Goal: Task Accomplishment & Management: Complete application form

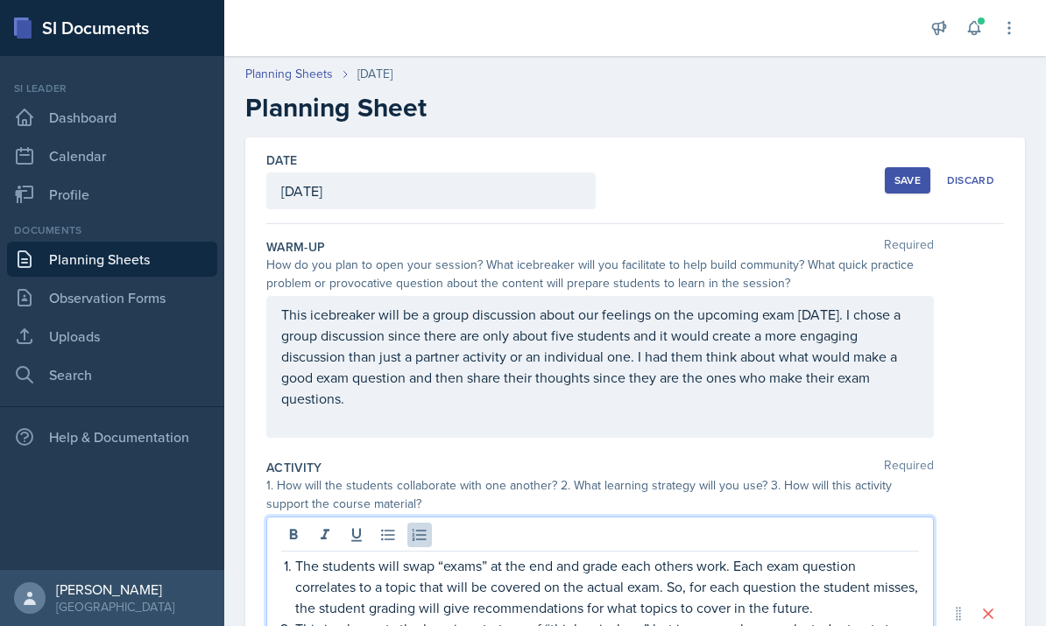
scroll to position [307, 0]
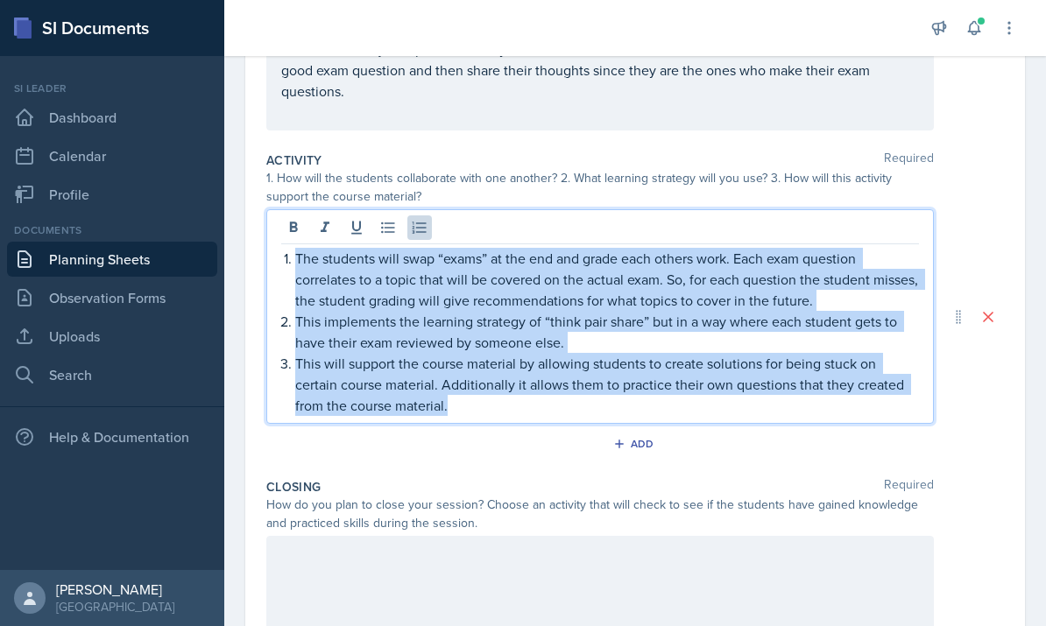
copy ol "The students will swap “exams” at the end and grade each others work. Each exam…"
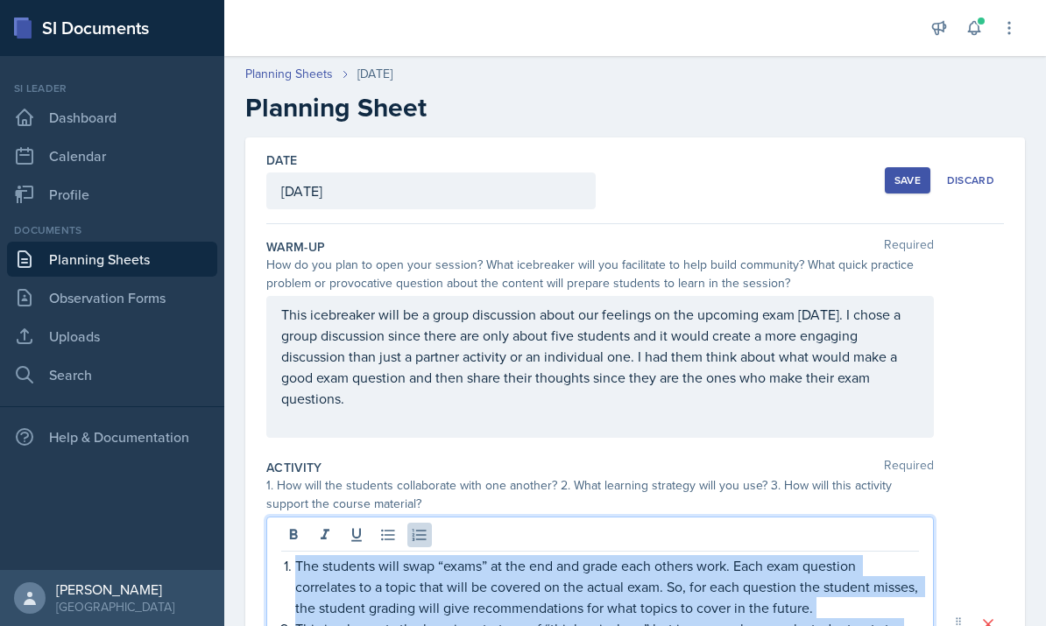
scroll to position [0, 0]
click at [916, 180] on div "Save" at bounding box center [907, 180] width 26 height 14
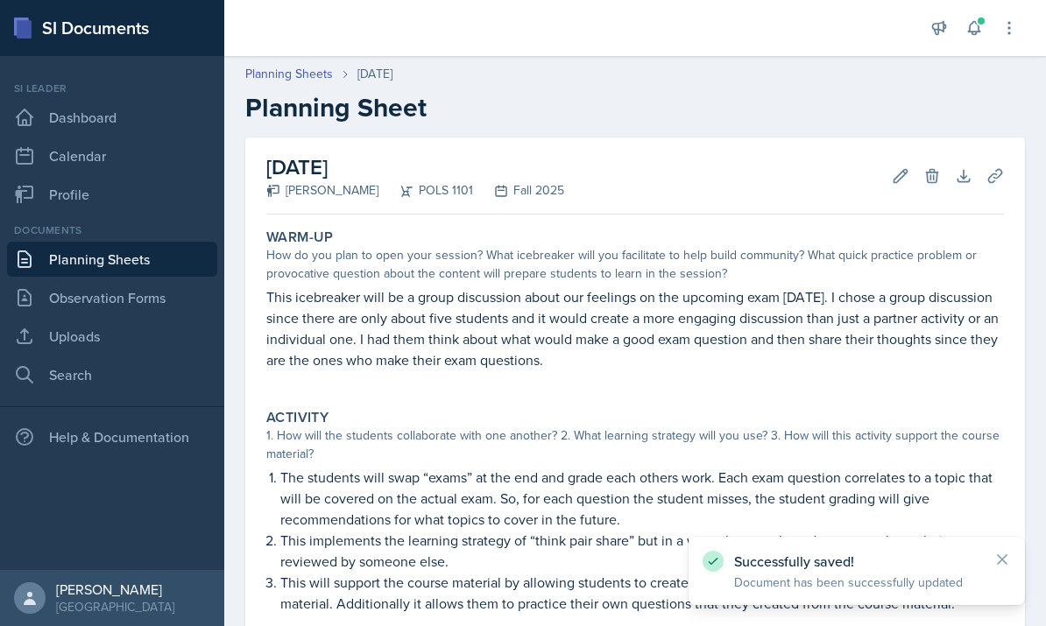
click at [41, 261] on link "Planning Sheets" at bounding box center [112, 259] width 210 height 35
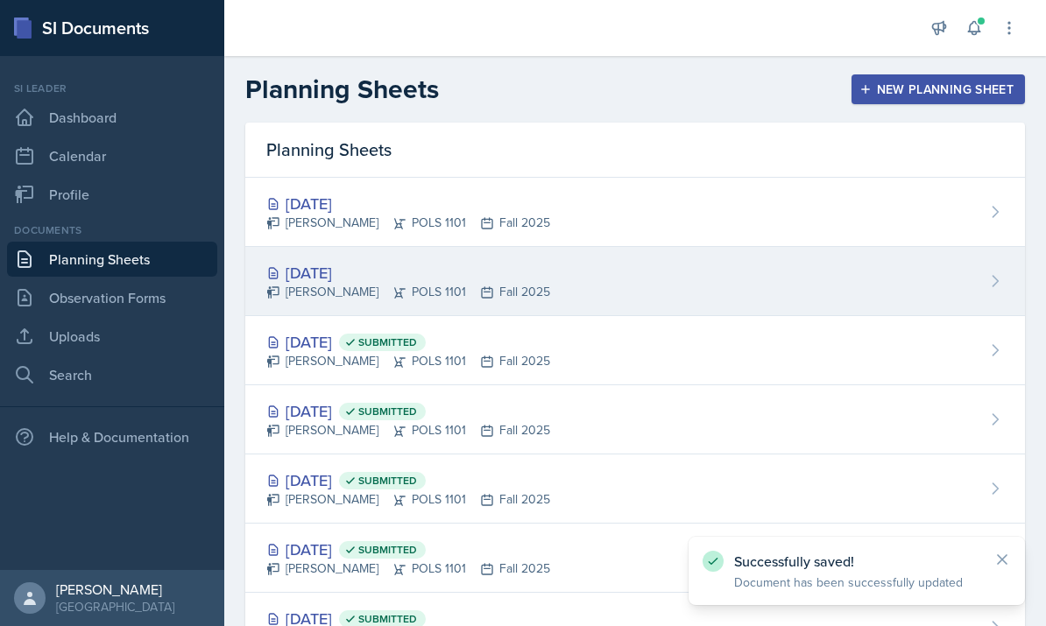
click at [520, 278] on div "[DATE]" at bounding box center [408, 273] width 284 height 24
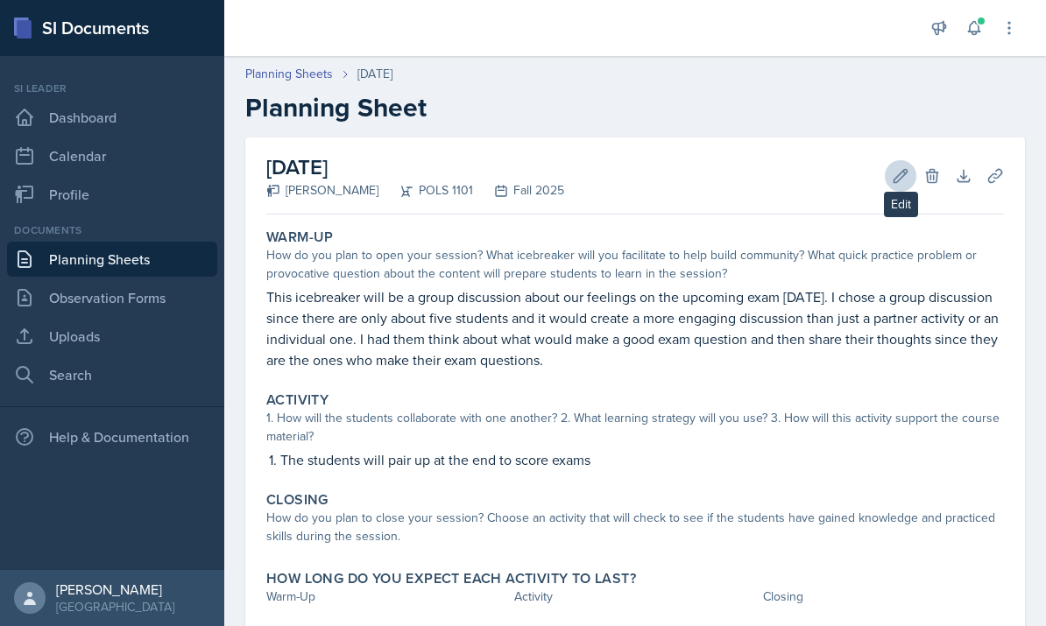
click at [885, 177] on button "Edit" at bounding box center [901, 176] width 32 height 32
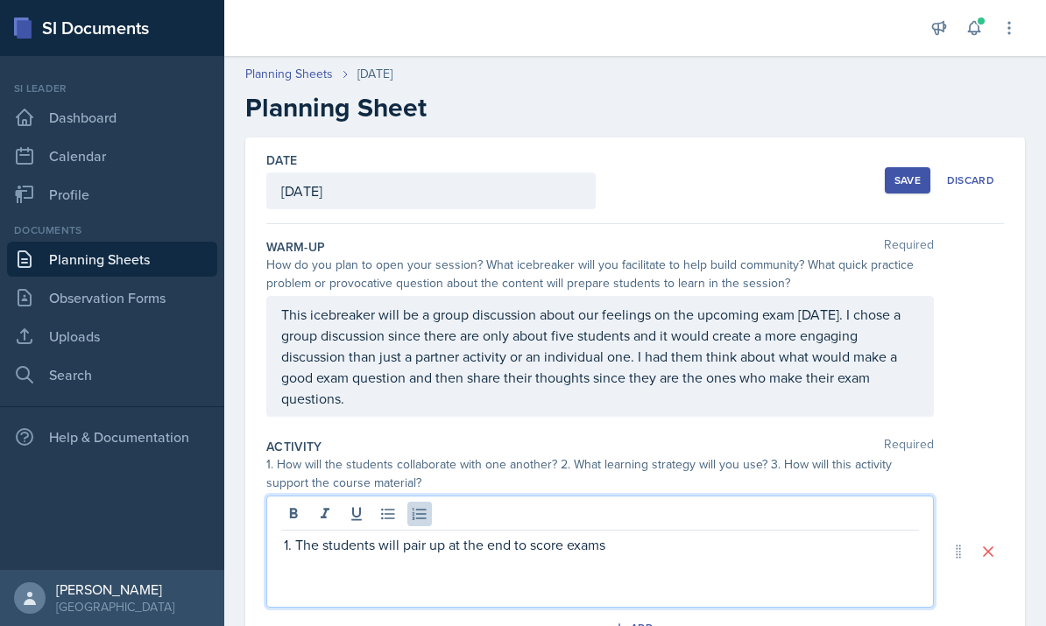
click at [617, 521] on div "The students will pair up at the end to score exams" at bounding box center [599, 552] width 667 height 112
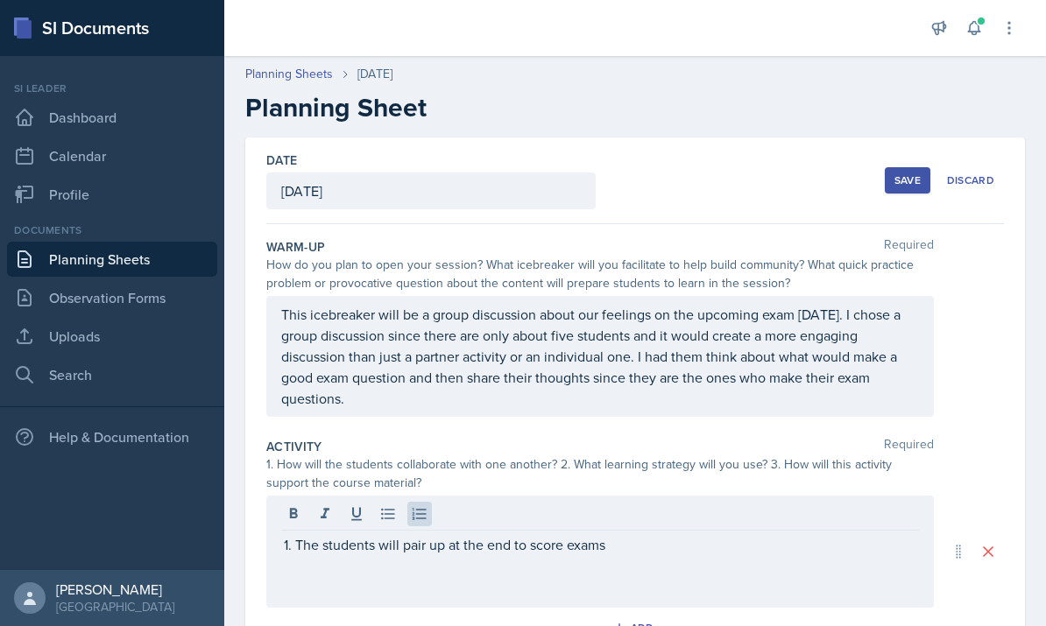
click at [617, 521] on div at bounding box center [600, 516] width 638 height 29
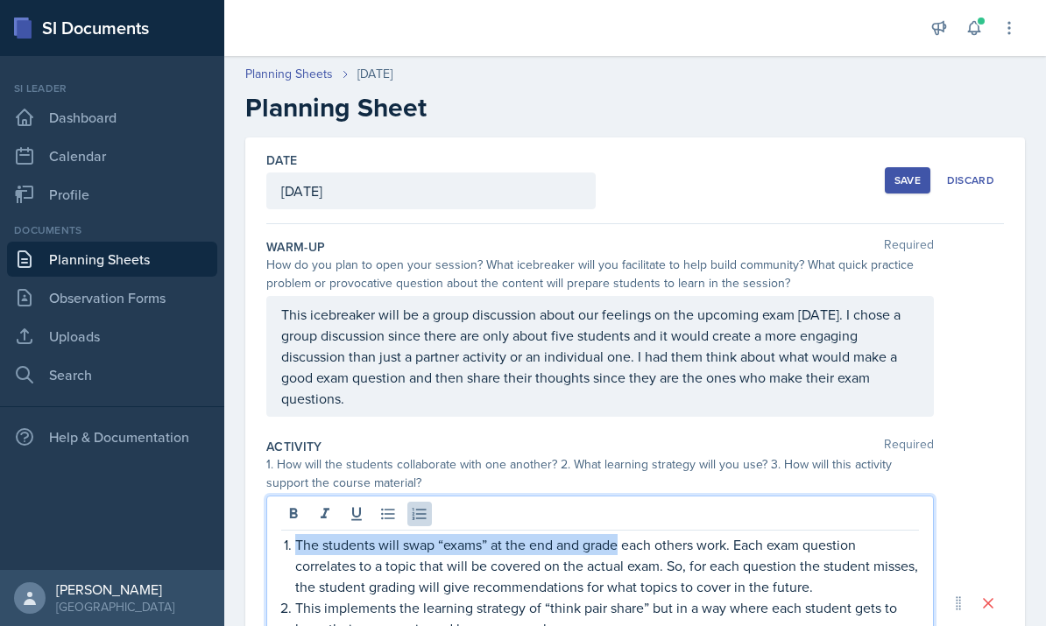
scroll to position [25, 0]
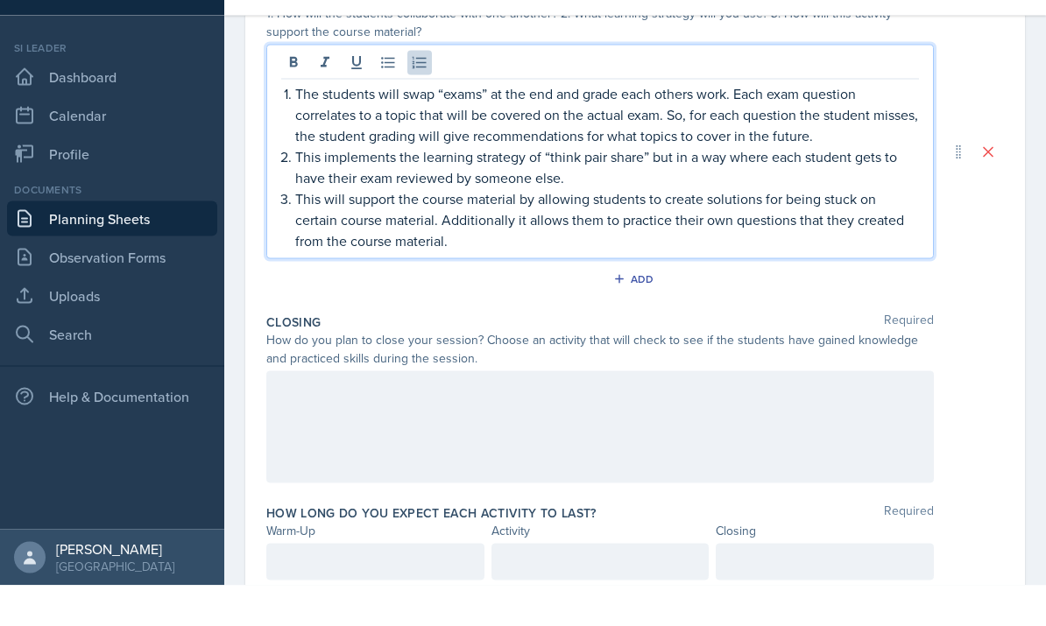
click at [571, 412] on div at bounding box center [599, 468] width 667 height 112
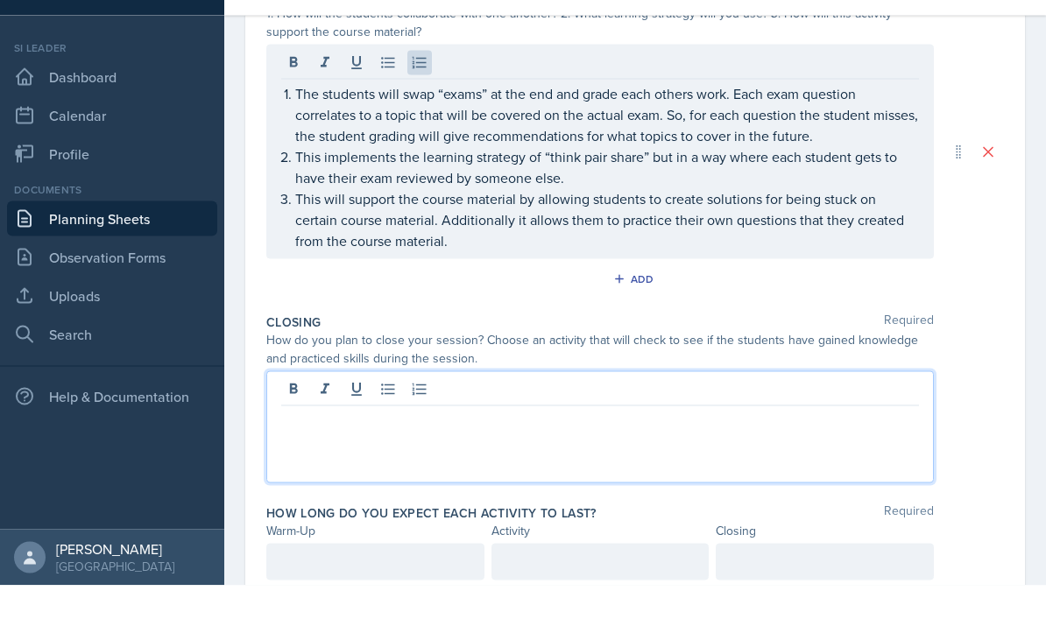
scroll to position [410, 0]
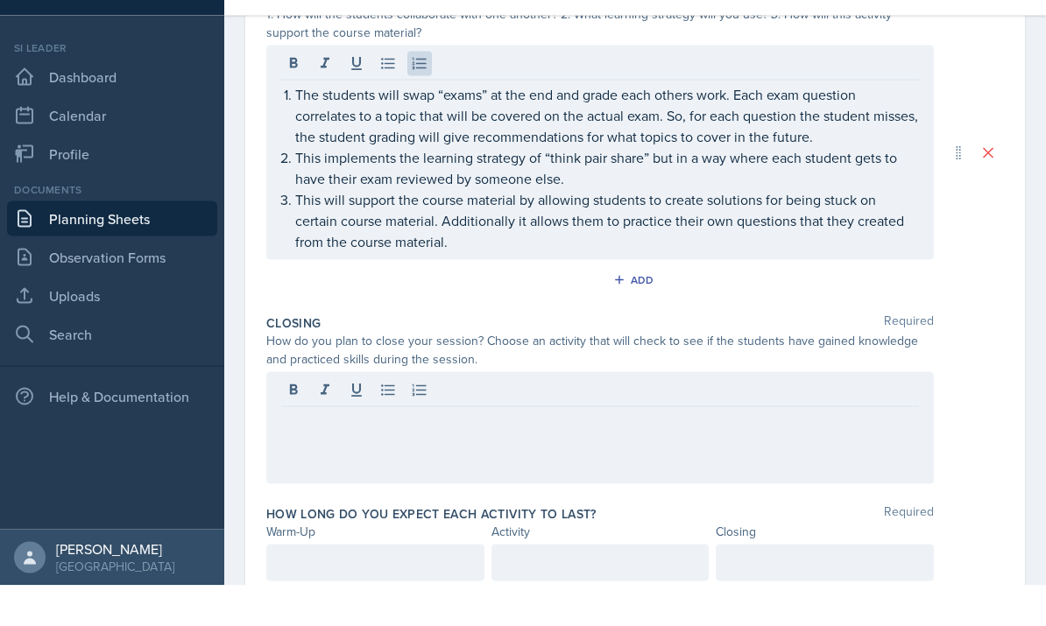
click at [583, 420] on div at bounding box center [599, 469] width 667 height 112
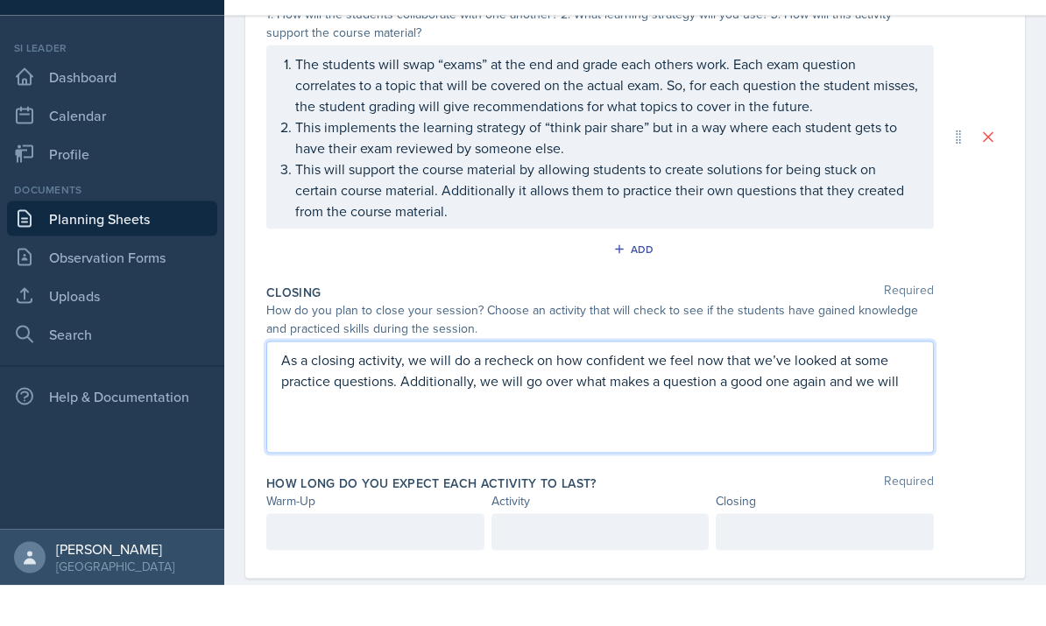
scroll to position [379, 0]
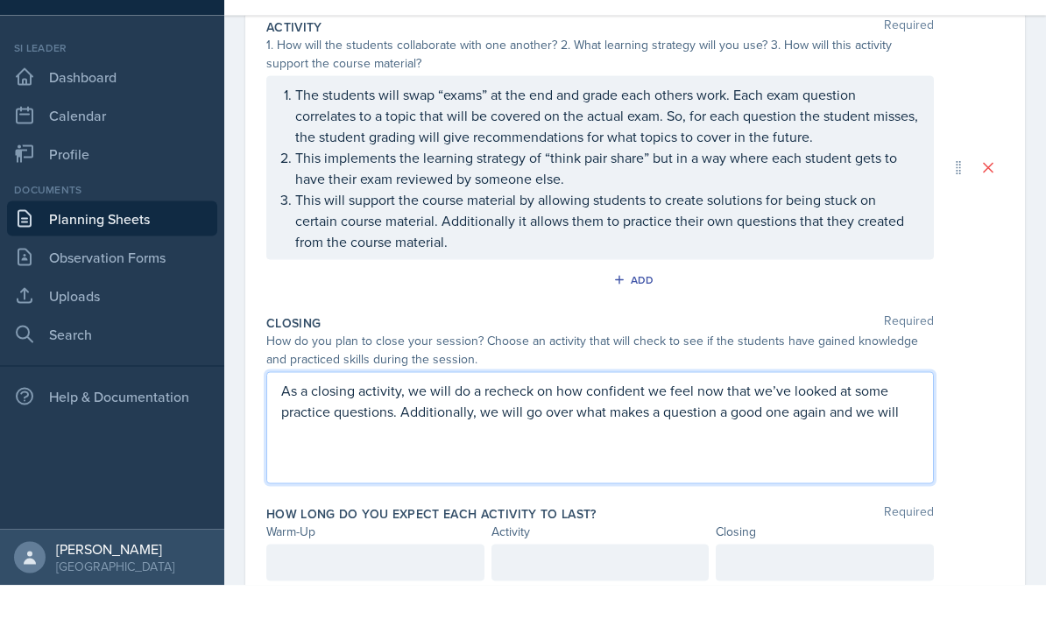
click at [444, 585] on div at bounding box center [375, 603] width 218 height 37
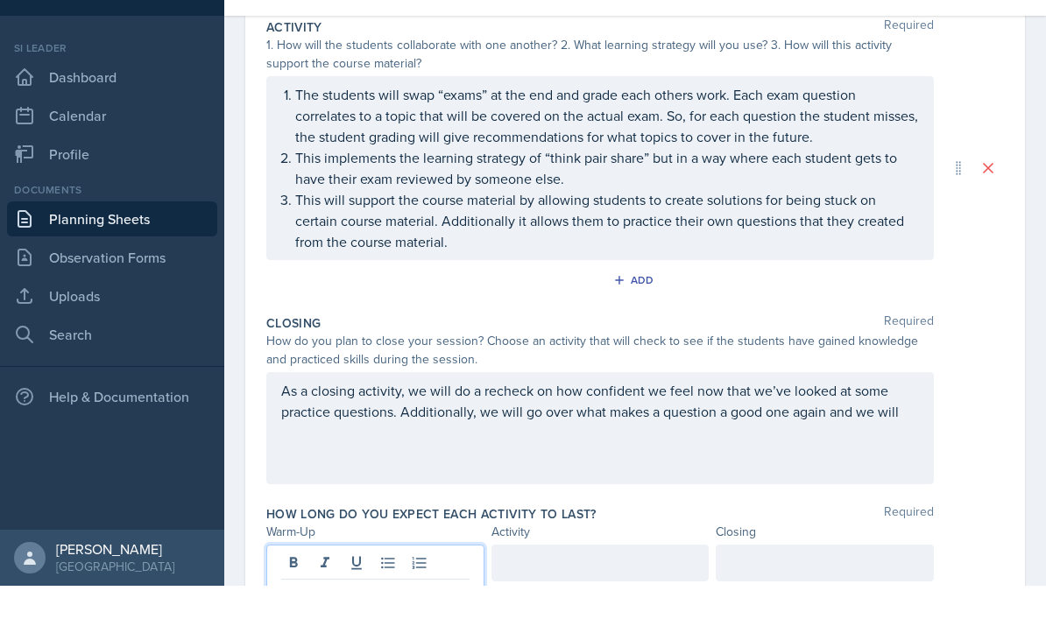
scroll to position [66, 0]
click at [645, 585] on div at bounding box center [600, 603] width 218 height 37
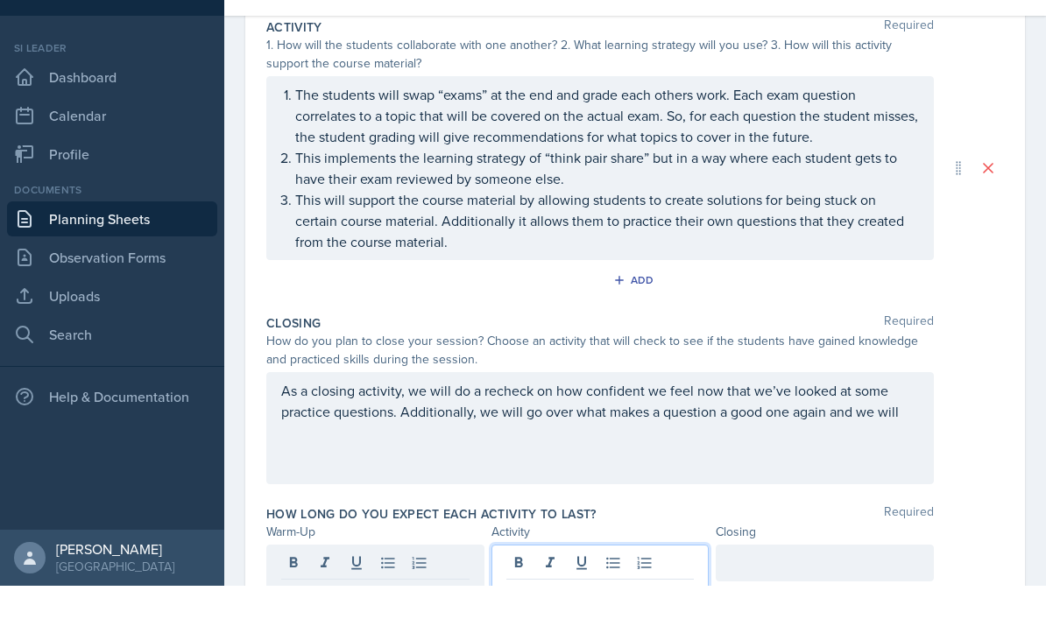
click at [746, 585] on div at bounding box center [825, 603] width 218 height 37
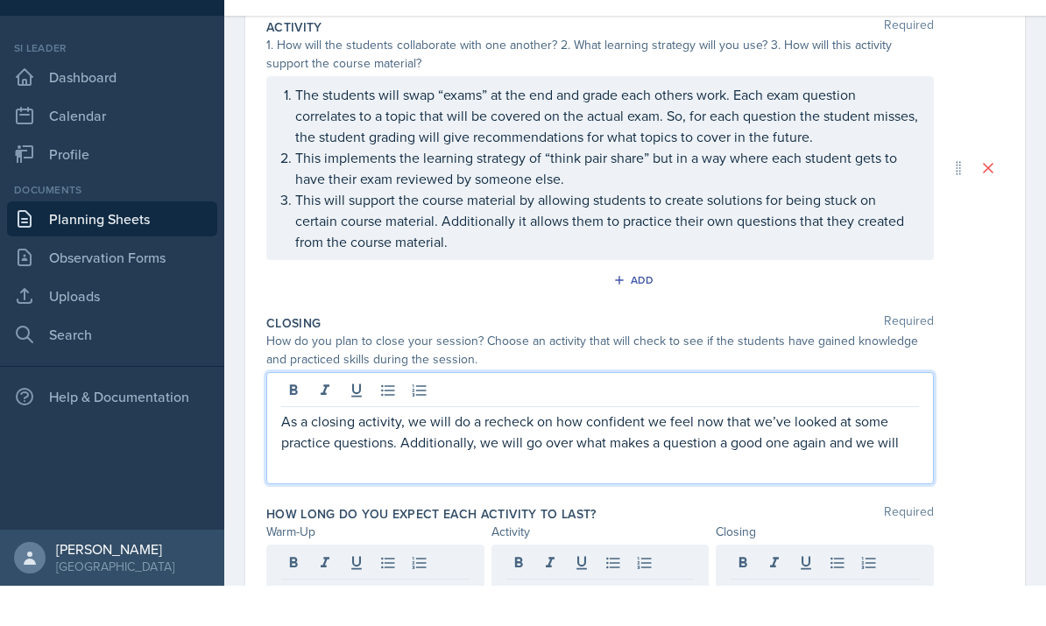
click at [906, 451] on p "As a closing activity, we will do a recheck on how confident we feel now that w…" at bounding box center [600, 472] width 638 height 42
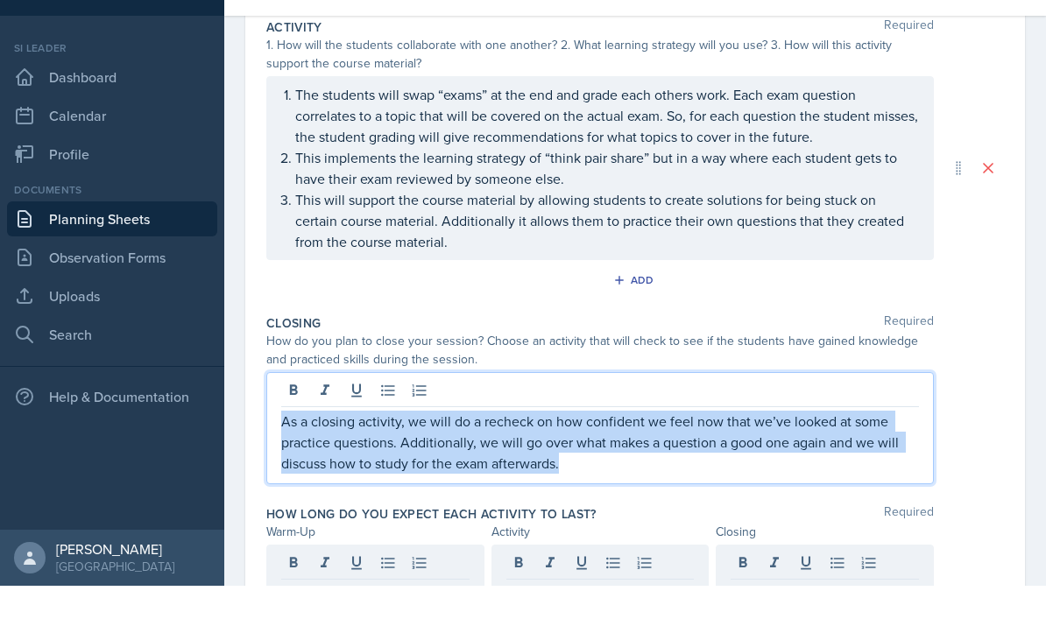
copy p "As a closing activity, we will do a recheck on how confident we feel now that w…"
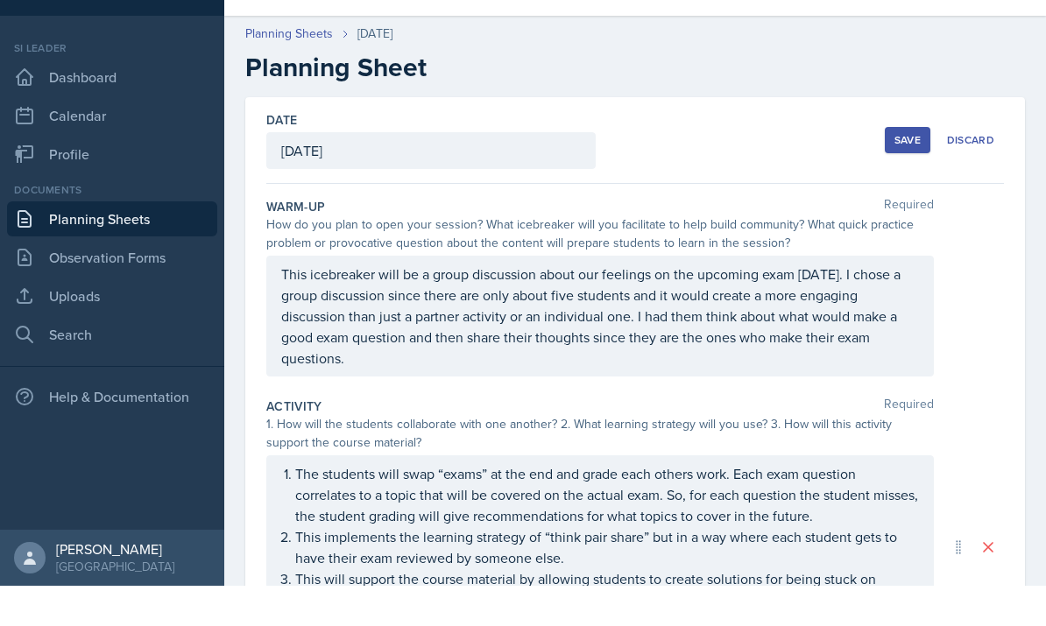
scroll to position [0, 0]
click at [911, 173] on div "Save" at bounding box center [907, 180] width 26 height 14
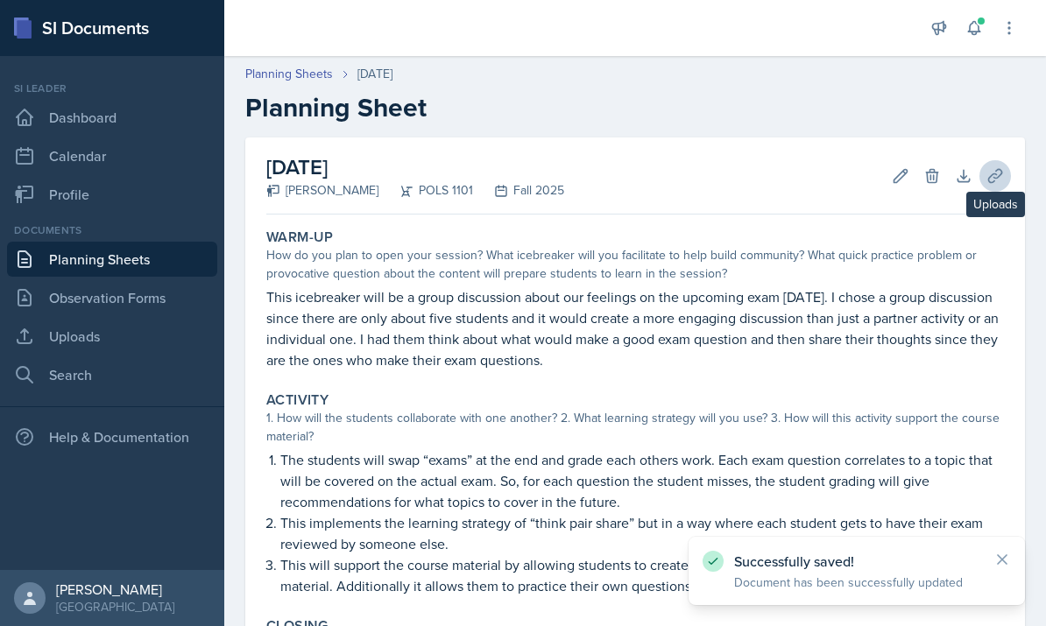
click at [994, 167] on icon at bounding box center [995, 176] width 18 height 18
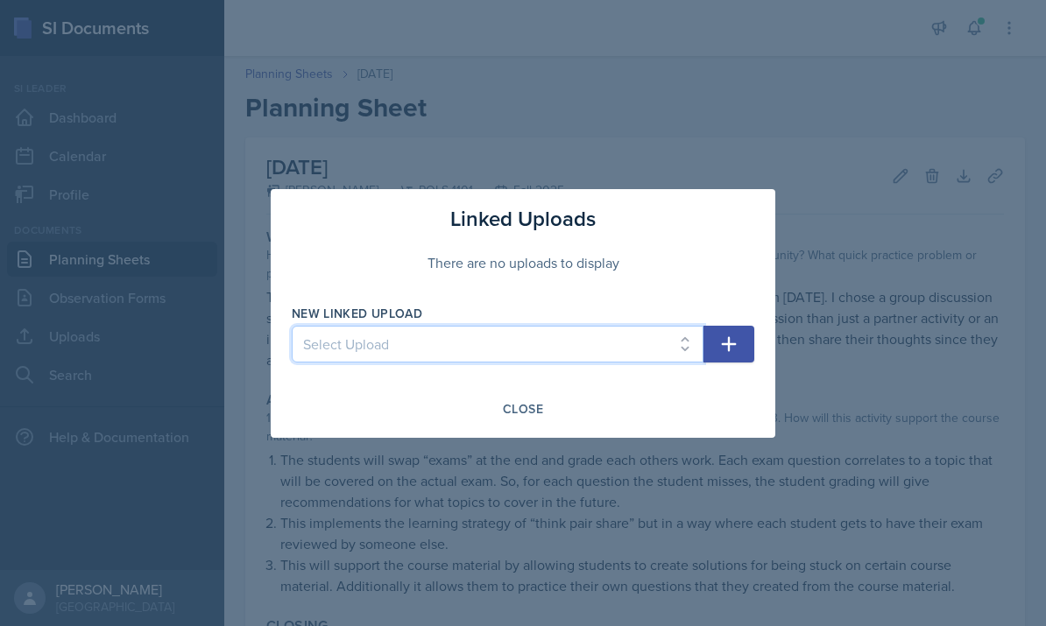
select select "5aa2aca0-5cda-4020-90be-f376a2eb070b"
click at [724, 344] on icon "button" at bounding box center [729, 343] width 15 height 15
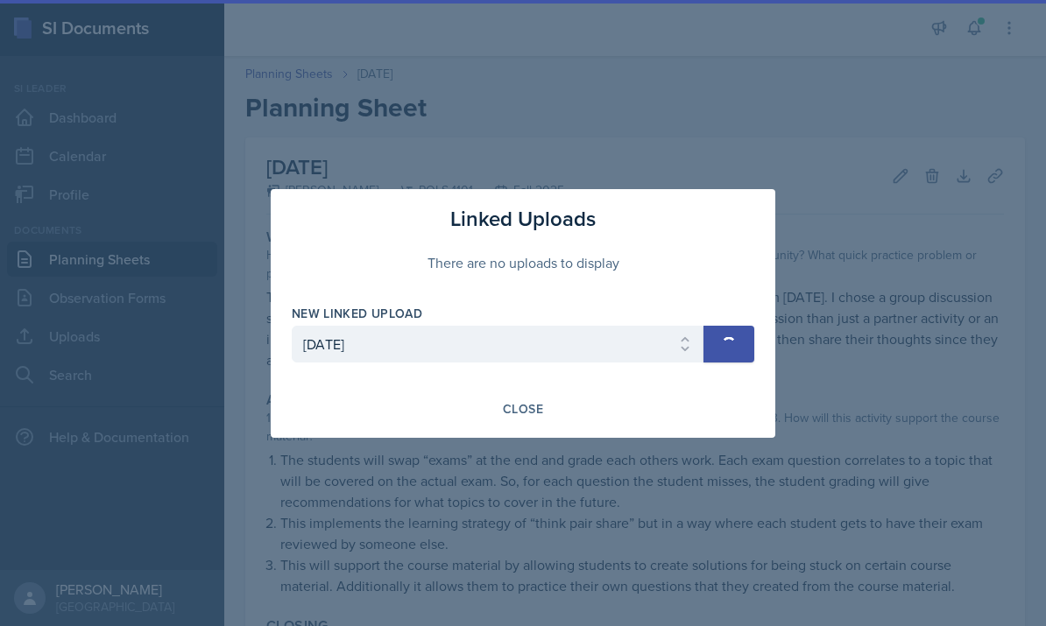
select select
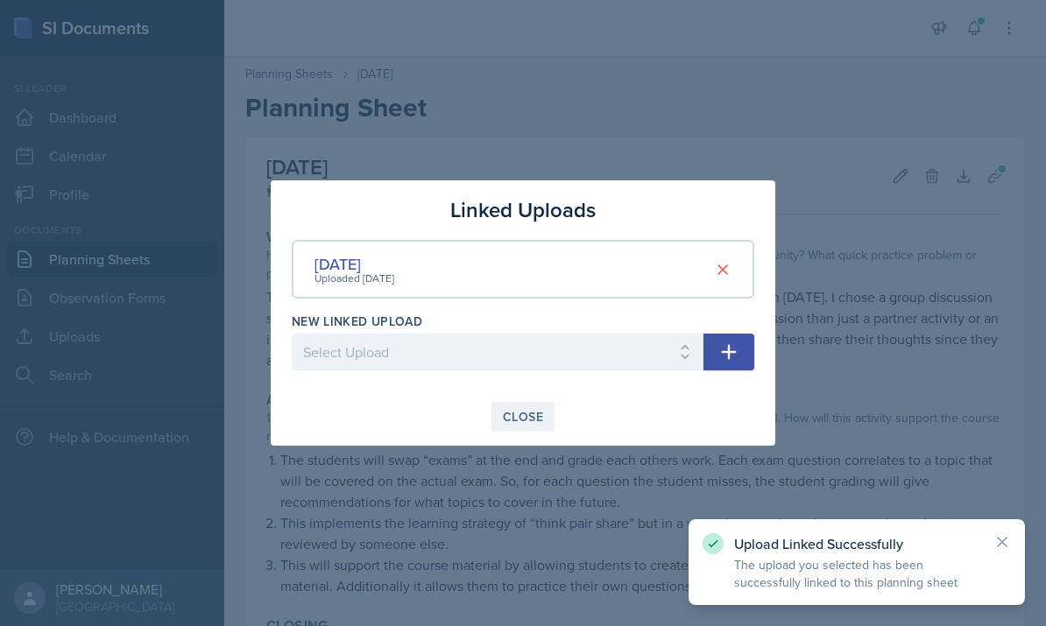
click at [508, 430] on button "Close" at bounding box center [522, 417] width 63 height 30
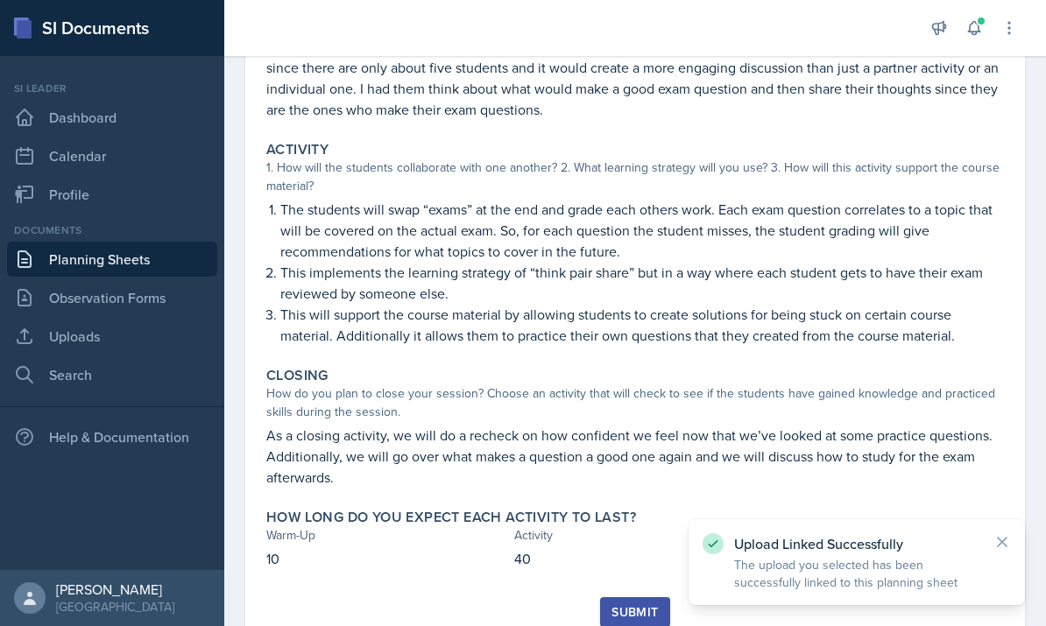
scroll to position [249, 0]
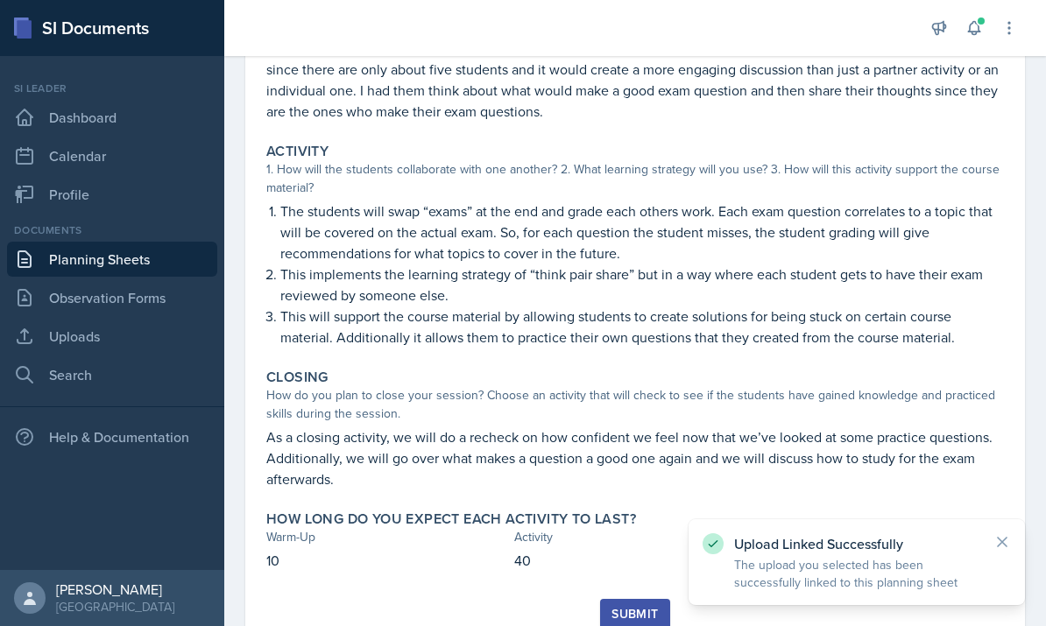
click at [619, 607] on div "Submit" at bounding box center [634, 614] width 46 height 14
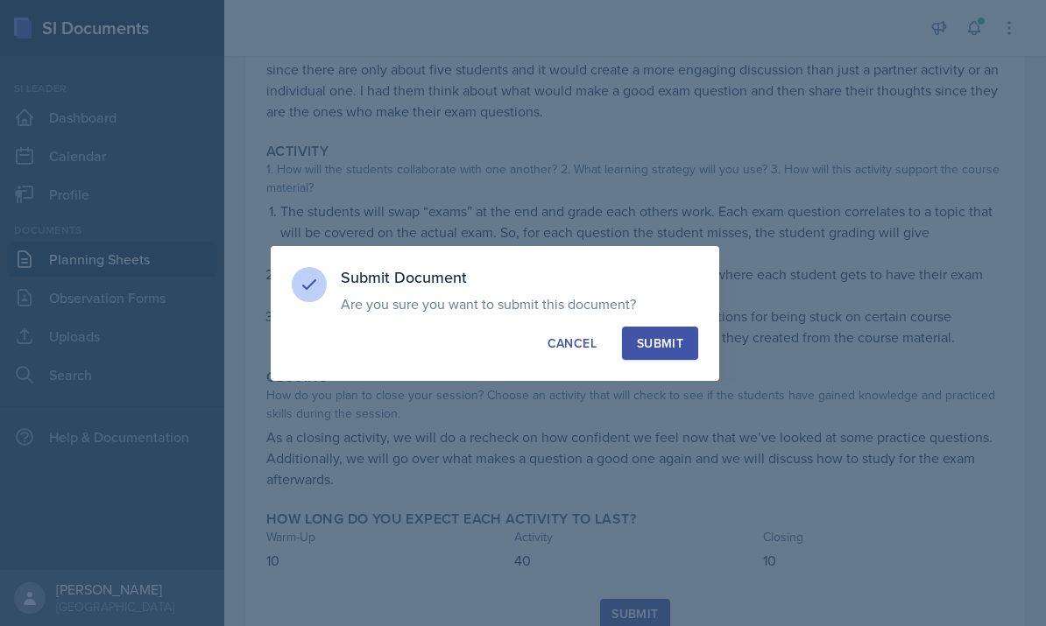
click at [650, 349] on div "Submit" at bounding box center [660, 344] width 46 height 18
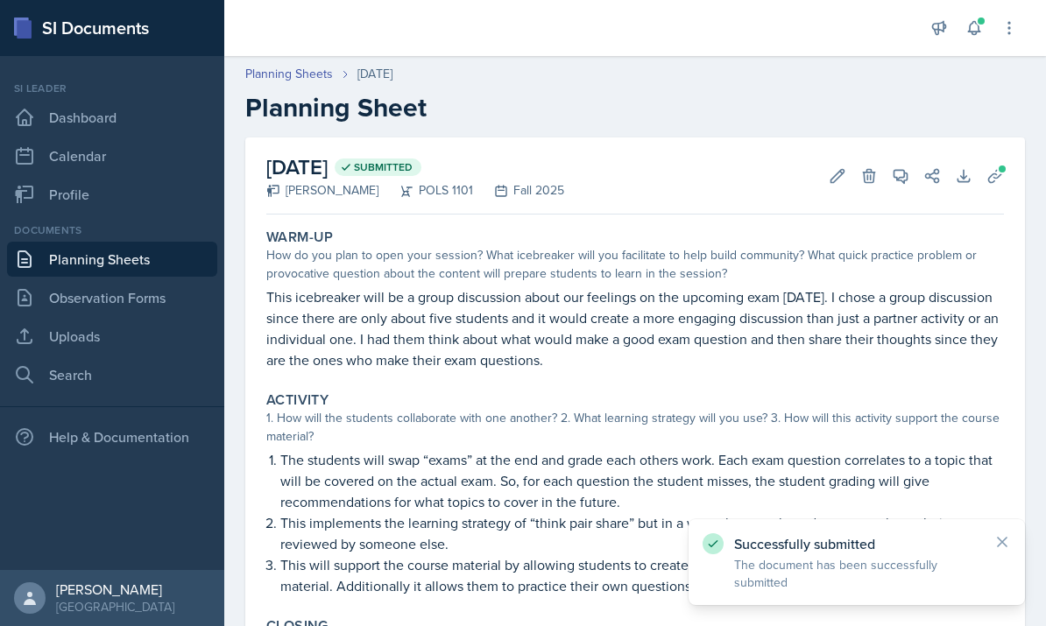
scroll to position [0, 0]
click at [100, 242] on link "Planning Sheets" at bounding box center [112, 259] width 210 height 35
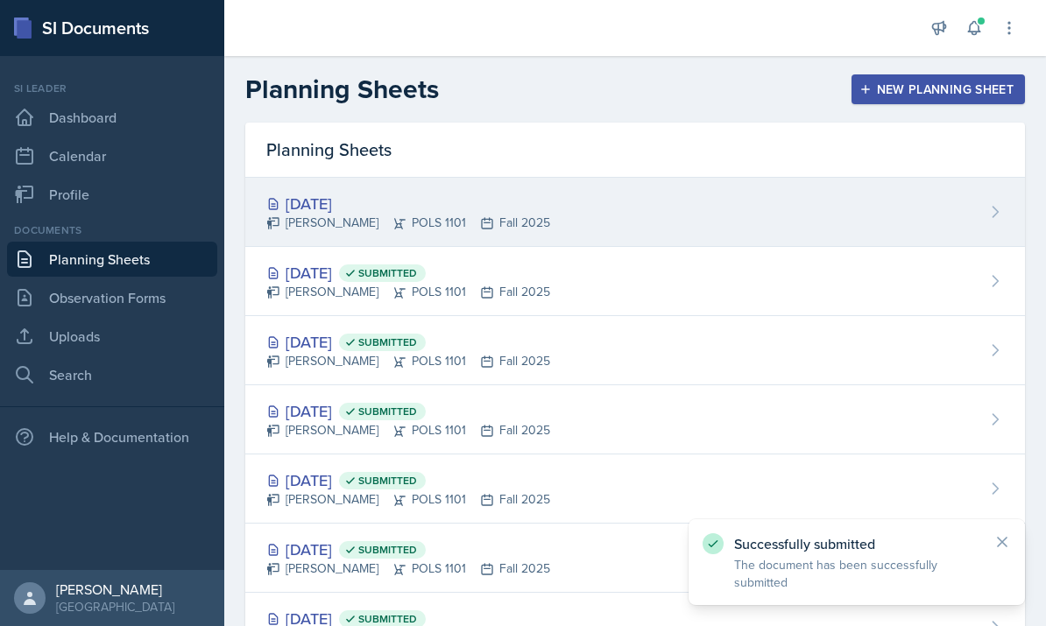
click at [524, 214] on div "Malk Almimar POLS 1101 Fall 2025" at bounding box center [408, 223] width 284 height 18
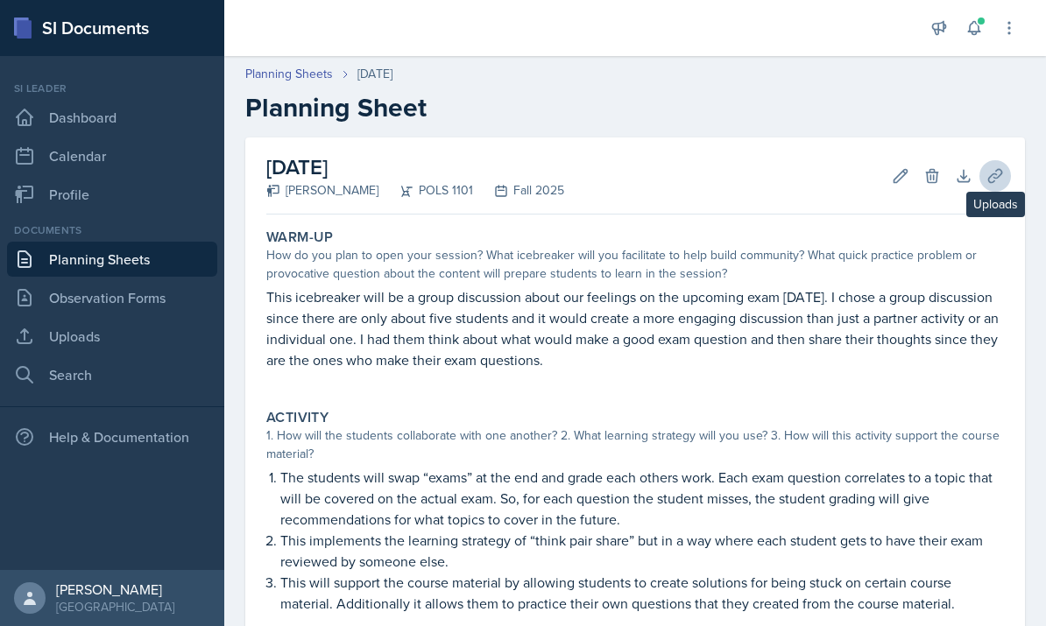
click at [987, 180] on icon at bounding box center [995, 176] width 18 height 18
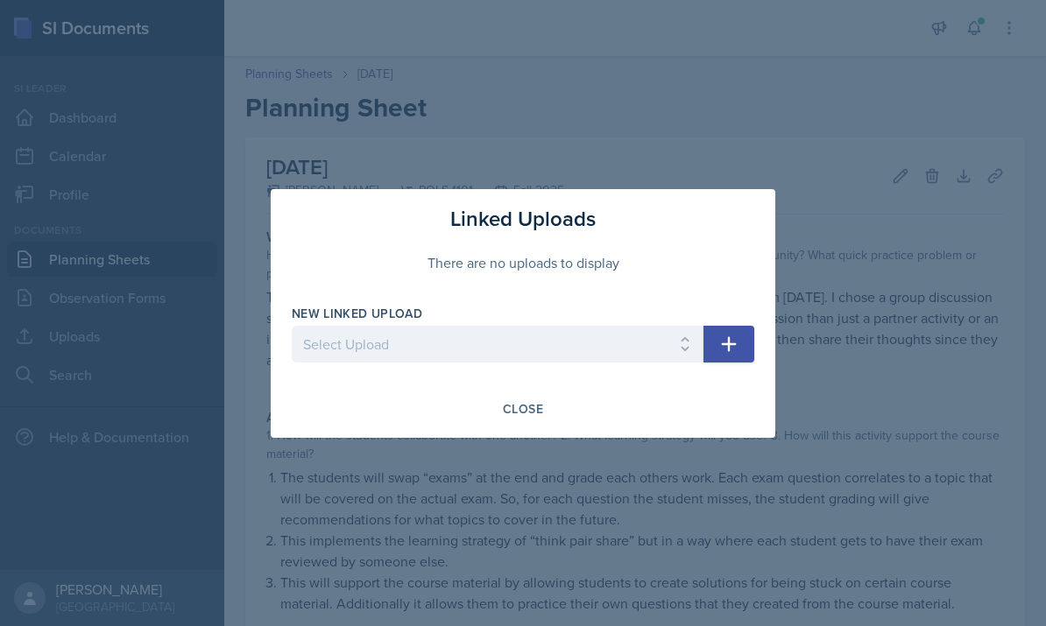
click at [566, 417] on div "Close" at bounding box center [523, 409] width 462 height 30
click at [561, 420] on div "Close" at bounding box center [523, 409] width 462 height 30
click at [686, 409] on div "Close" at bounding box center [523, 409] width 462 height 30
click at [674, 411] on div "Close" at bounding box center [523, 409] width 462 height 30
click at [904, 506] on div at bounding box center [523, 313] width 1046 height 626
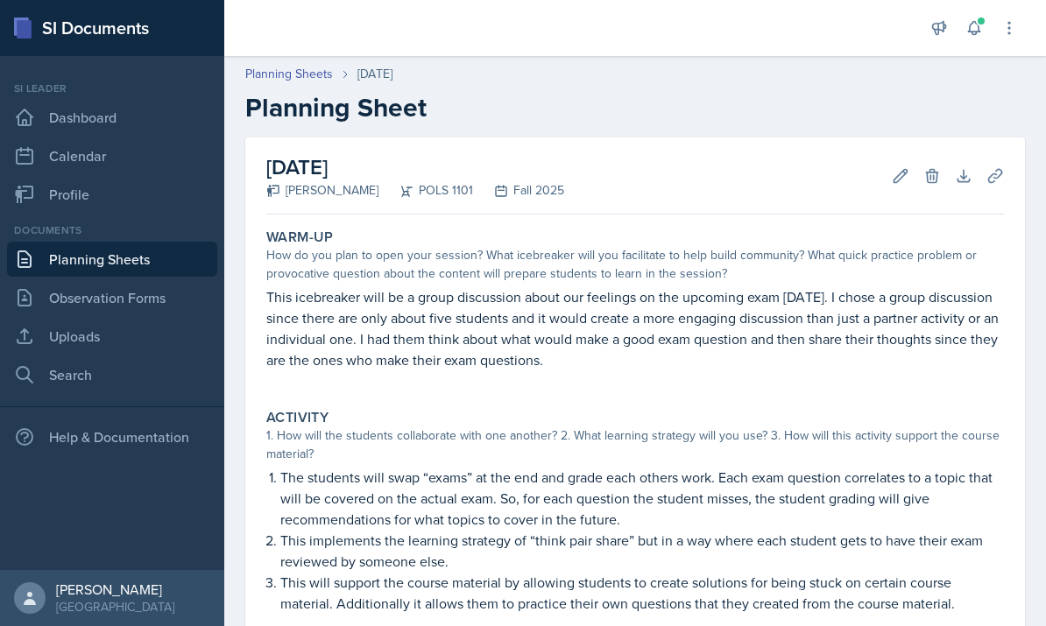
click at [1024, 173] on div "September 11th, 2025 Malk Almimar POLS 1101 Fall 2025 Edit Delete Download Uplo…" at bounding box center [634, 485] width 779 height 695
click at [989, 177] on icon at bounding box center [994, 175] width 13 height 13
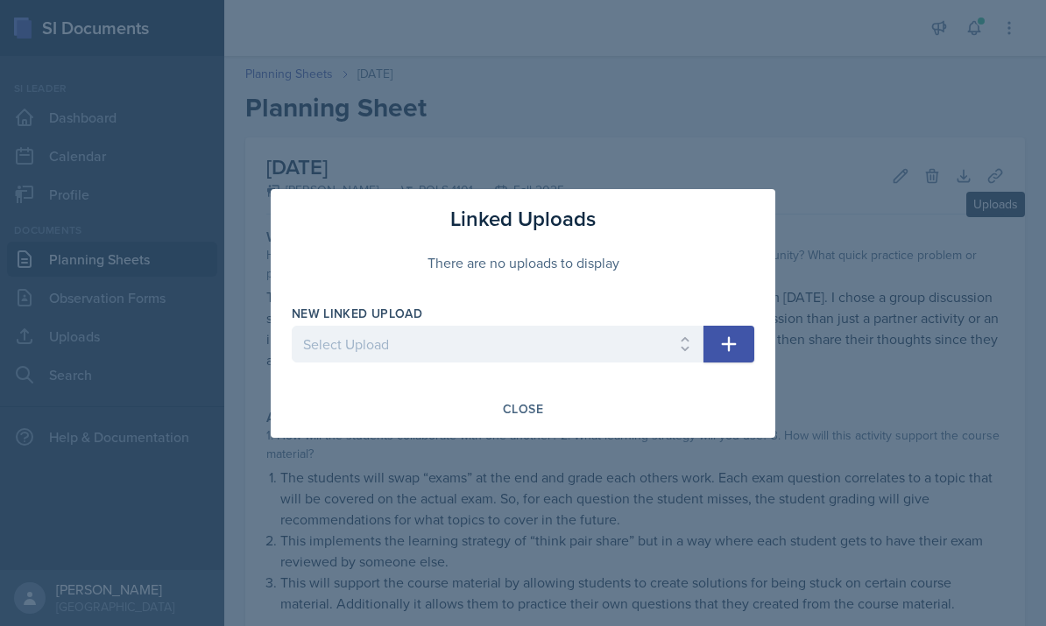
click at [665, 353] on select "Select Upload 8/15 - Metacognition 8/26/25 8/28/25 9-02-25 9-04-25 9-09-25 9-11…" at bounding box center [498, 344] width 412 height 37
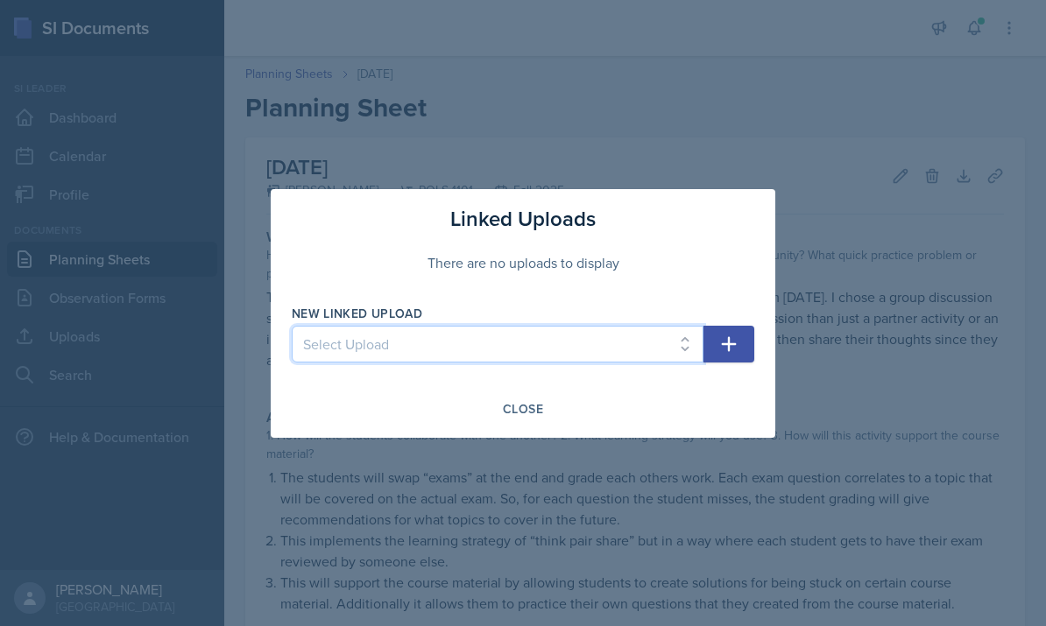
select select "ab8dde65-6d62-44ee-8160-e98600e0755e"
click at [732, 349] on icon "button" at bounding box center [728, 344] width 21 height 21
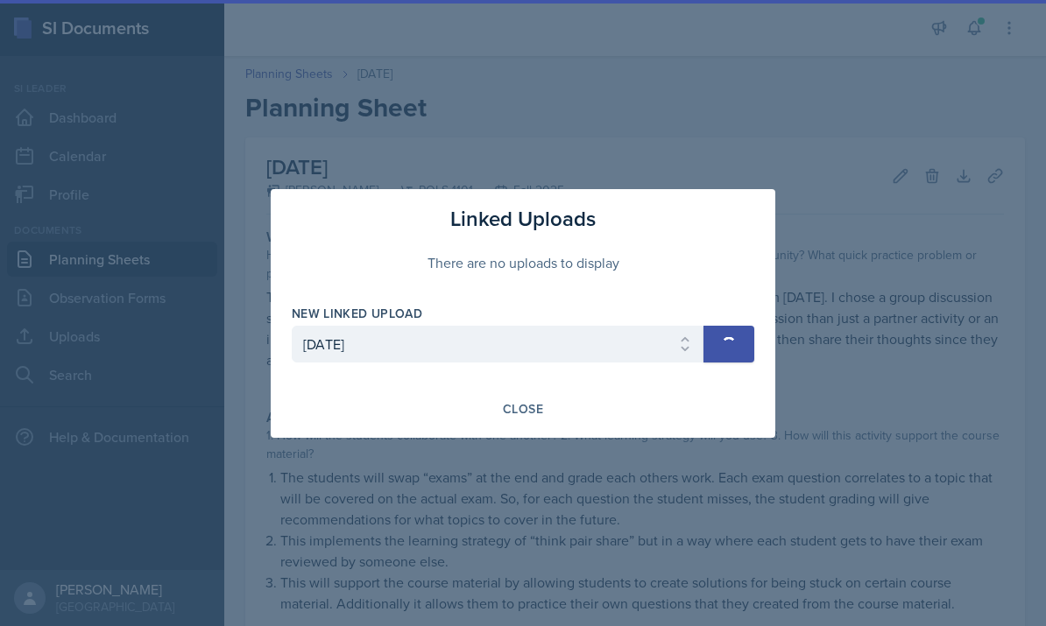
select select
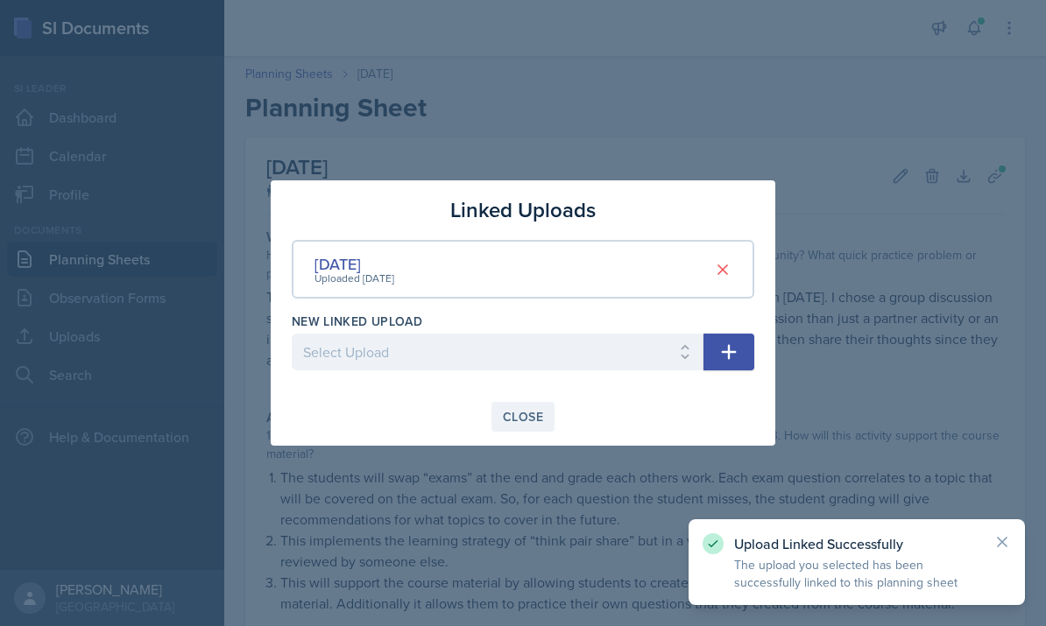
click at [543, 429] on button "Close" at bounding box center [522, 417] width 63 height 30
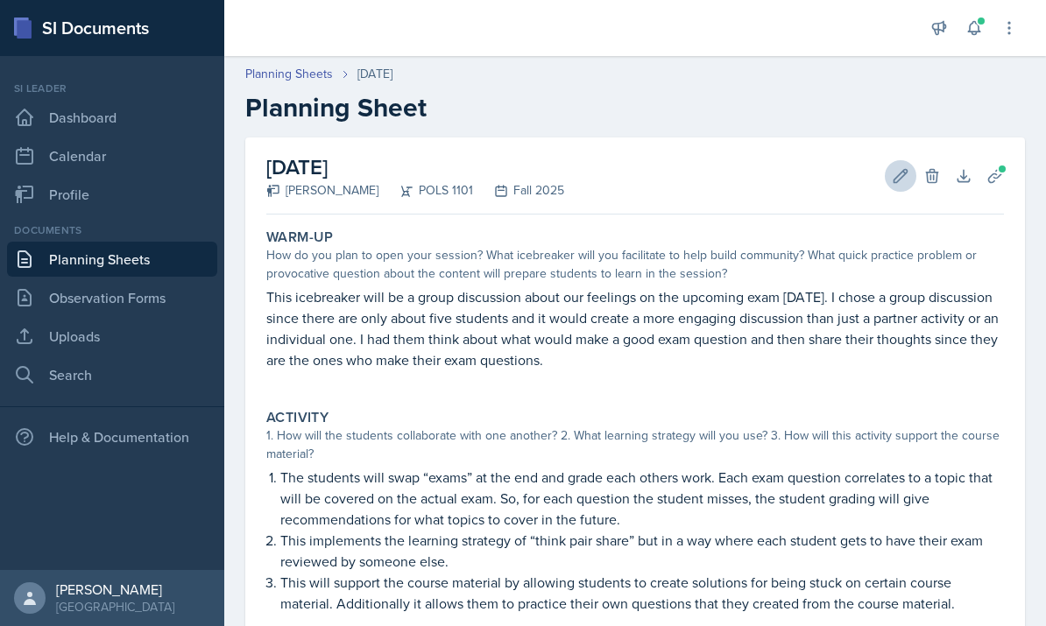
click at [896, 179] on icon at bounding box center [901, 176] width 18 height 18
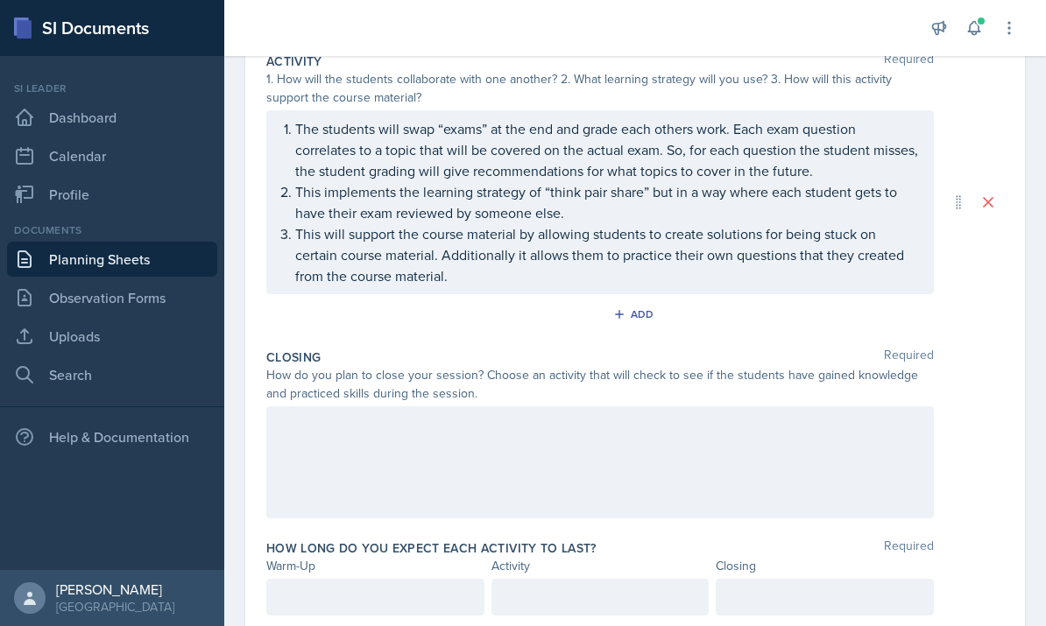
click at [542, 427] on div at bounding box center [599, 462] width 667 height 112
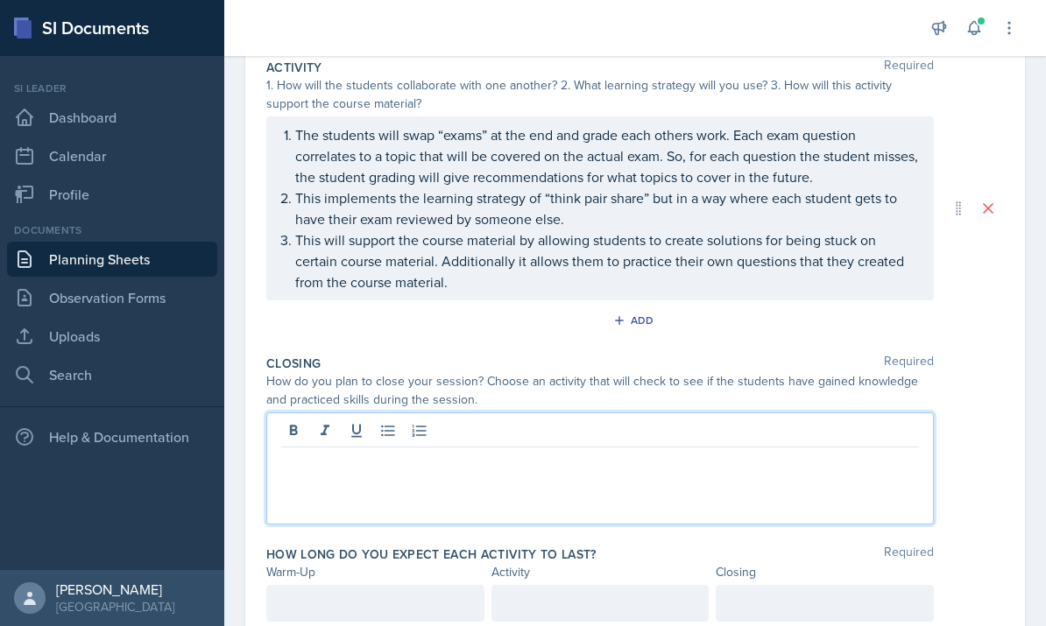
scroll to position [400, 0]
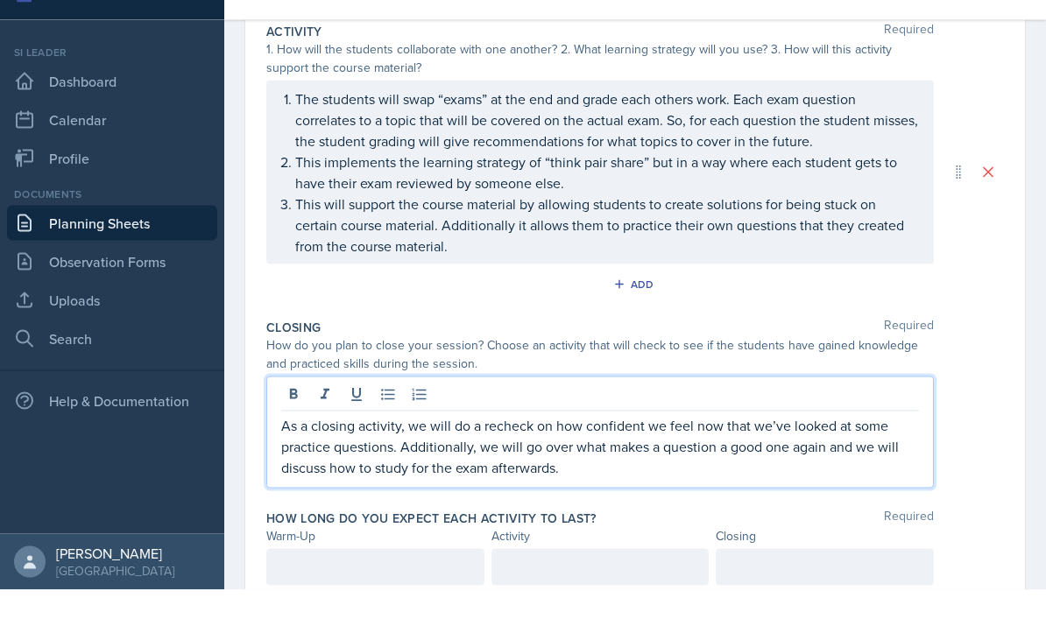
click at [405, 585] on div at bounding box center [375, 603] width 218 height 37
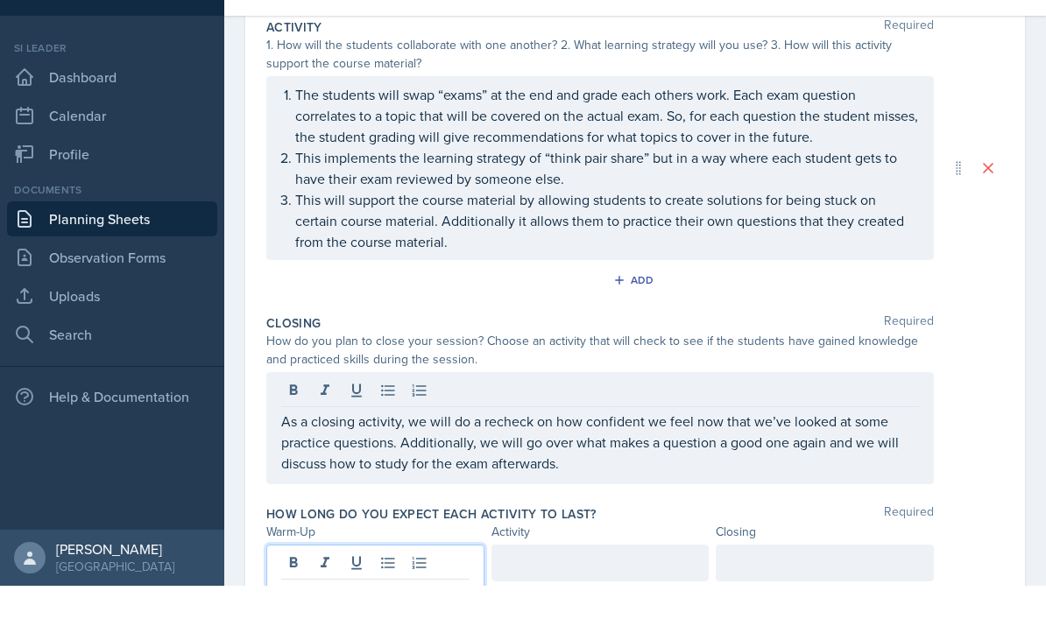
scroll to position [66, 0]
click at [538, 585] on div at bounding box center [600, 603] width 218 height 37
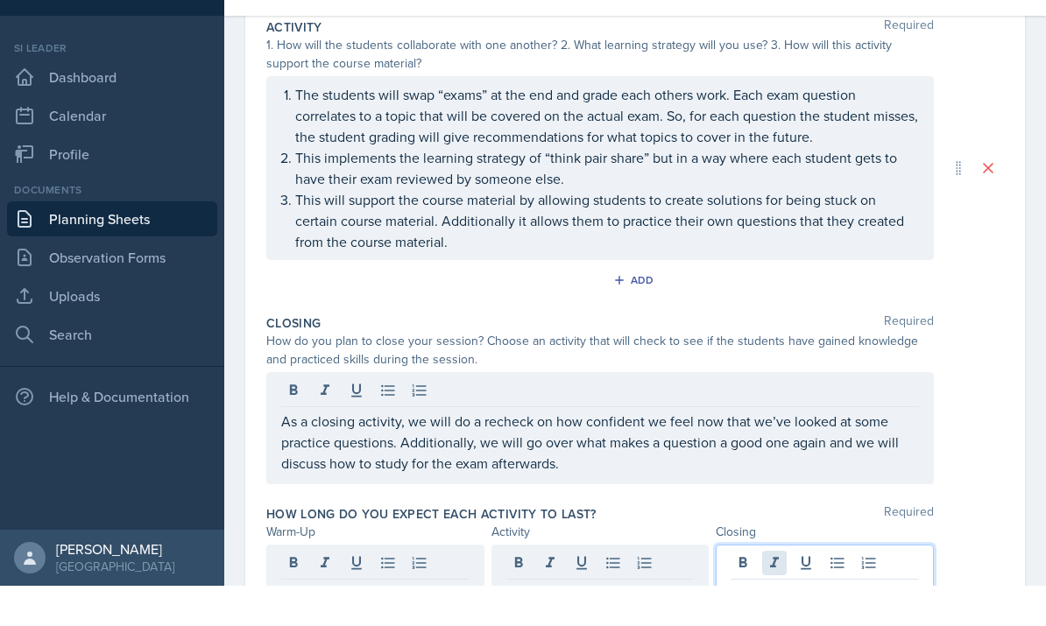
click at [775, 585] on div at bounding box center [825, 618] width 218 height 67
click at [772, 426] on div "Closing Required How do you plan to close your session? Choose an activity that…" at bounding box center [634, 443] width 737 height 191
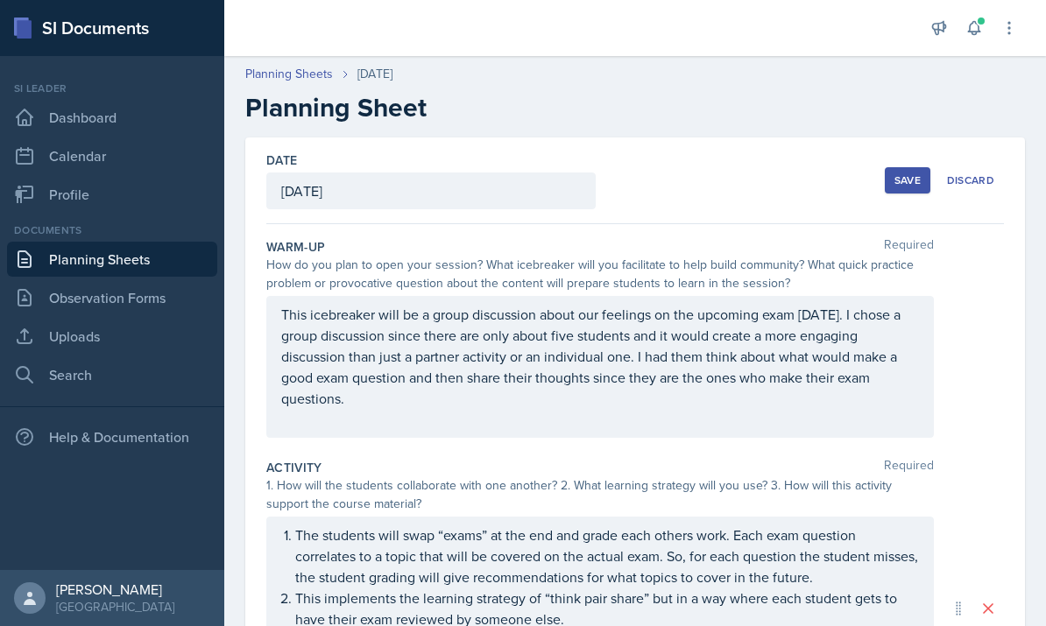
scroll to position [0, 0]
click at [907, 173] on div "Save" at bounding box center [907, 180] width 26 height 14
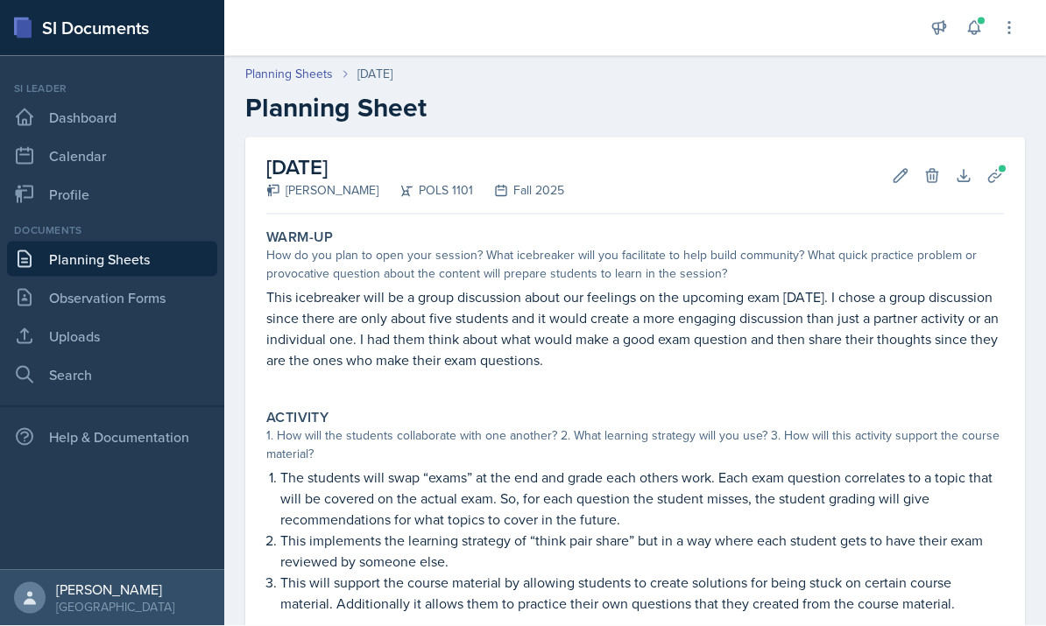
scroll to position [66, 0]
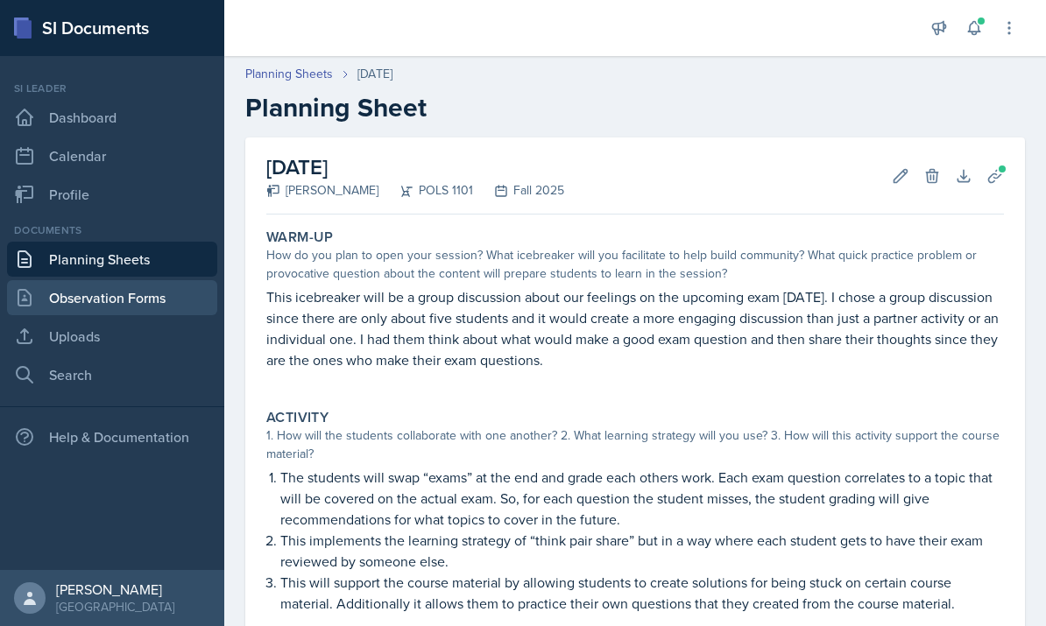
click at [140, 280] on link "Observation Forms" at bounding box center [112, 297] width 210 height 35
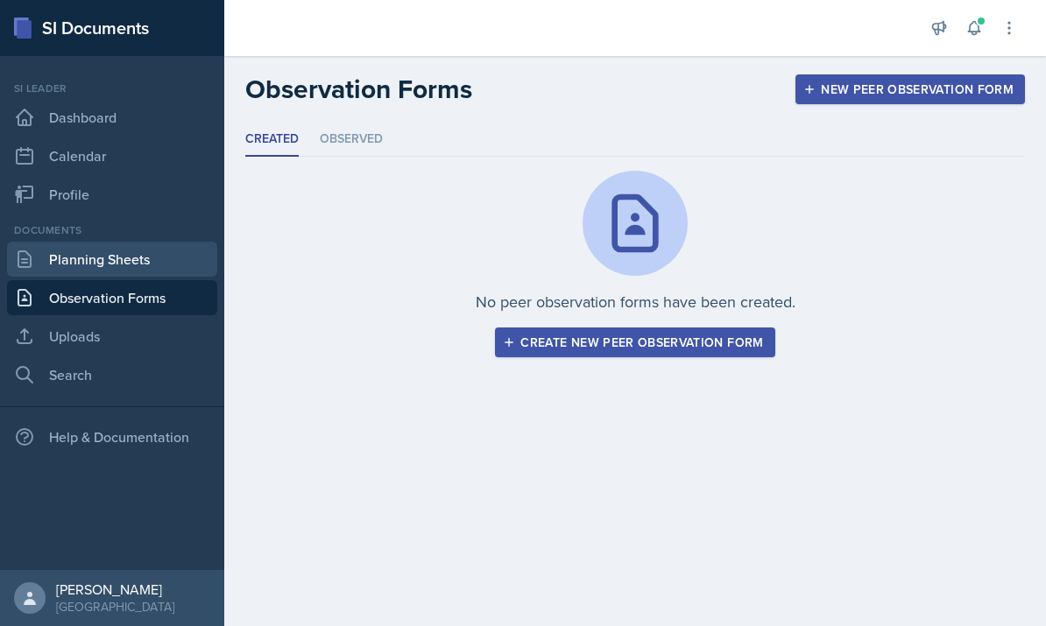
click at [127, 265] on link "Planning Sheets" at bounding box center [112, 259] width 210 height 35
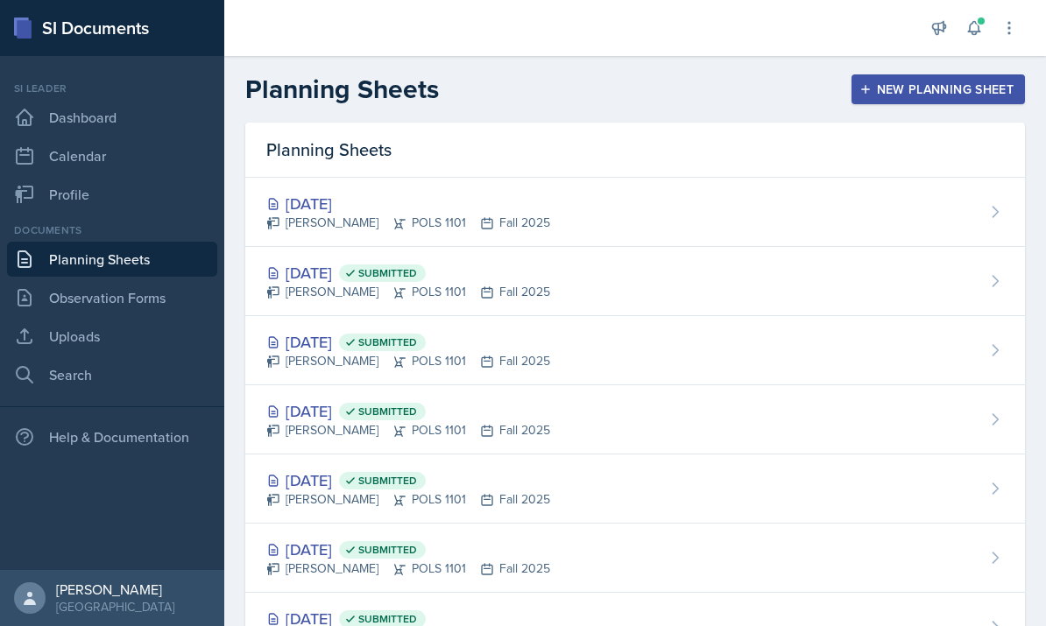
click at [127, 266] on link "Planning Sheets" at bounding box center [112, 259] width 210 height 35
click at [166, 301] on link "Observation Forms" at bounding box center [112, 297] width 210 height 35
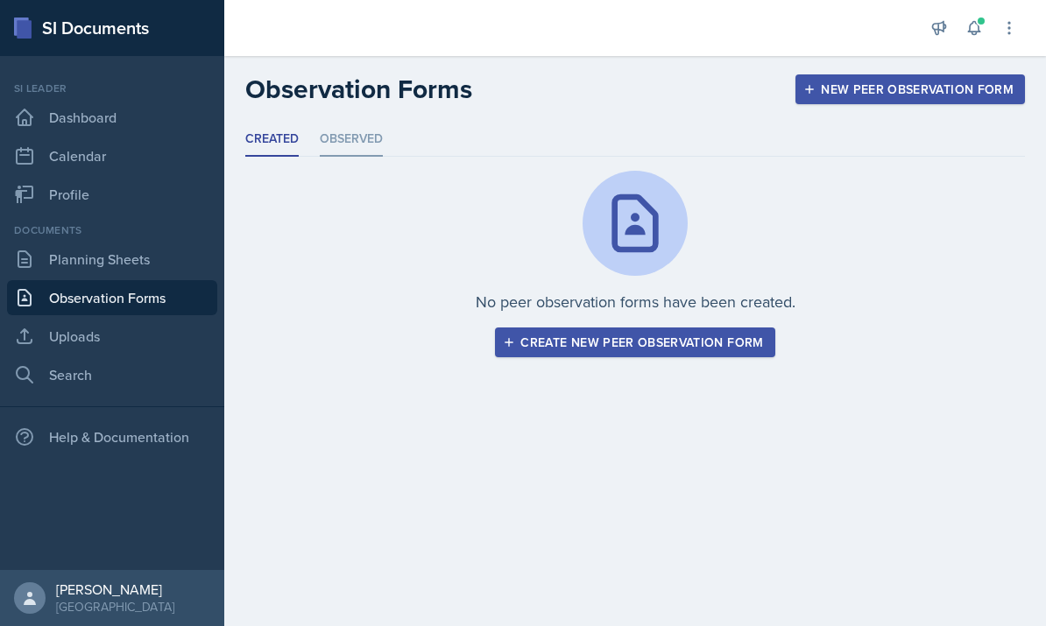
click at [356, 134] on li "Observed" at bounding box center [351, 140] width 63 height 34
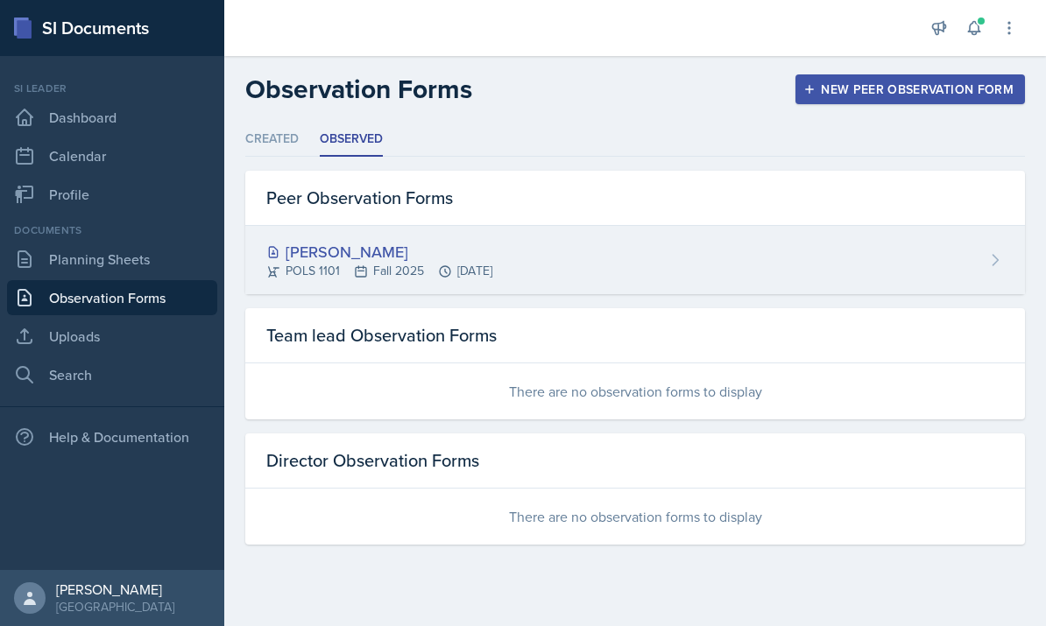
click at [491, 250] on div "[PERSON_NAME]" at bounding box center [379, 252] width 226 height 24
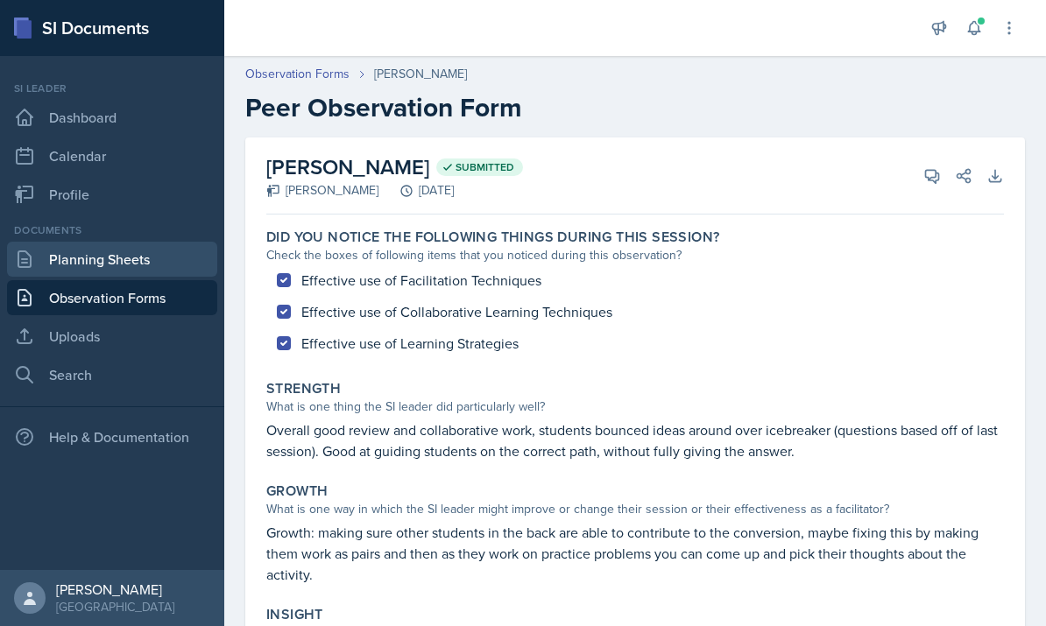
click at [48, 276] on link "Planning Sheets" at bounding box center [112, 259] width 210 height 35
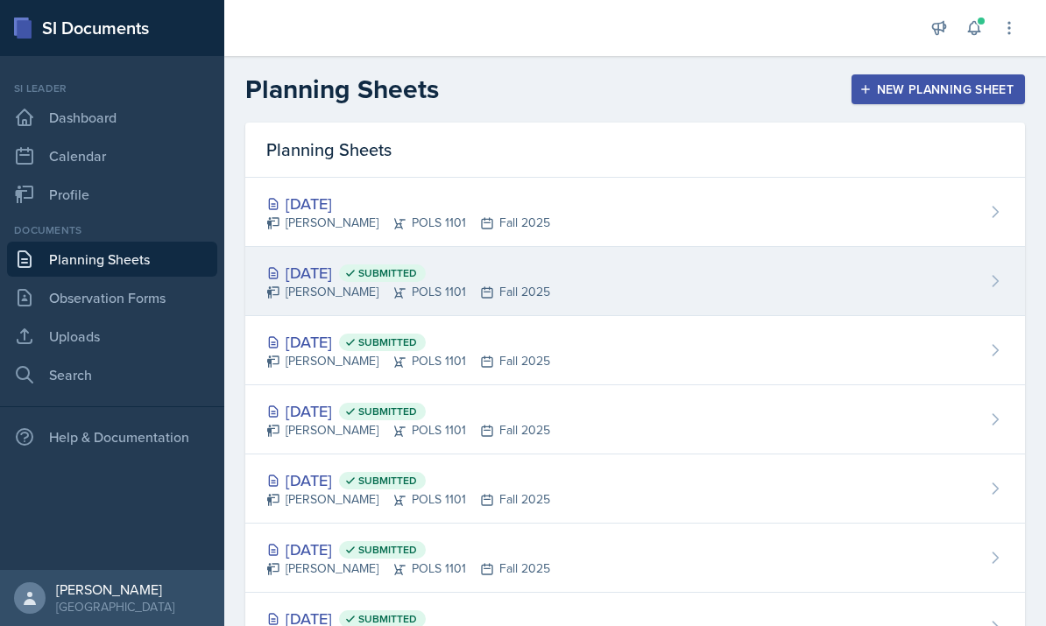
click at [582, 292] on div "Sep 9th, 2025 Submitted Malk Almimar POLS 1101 Fall 2025" at bounding box center [634, 281] width 779 height 69
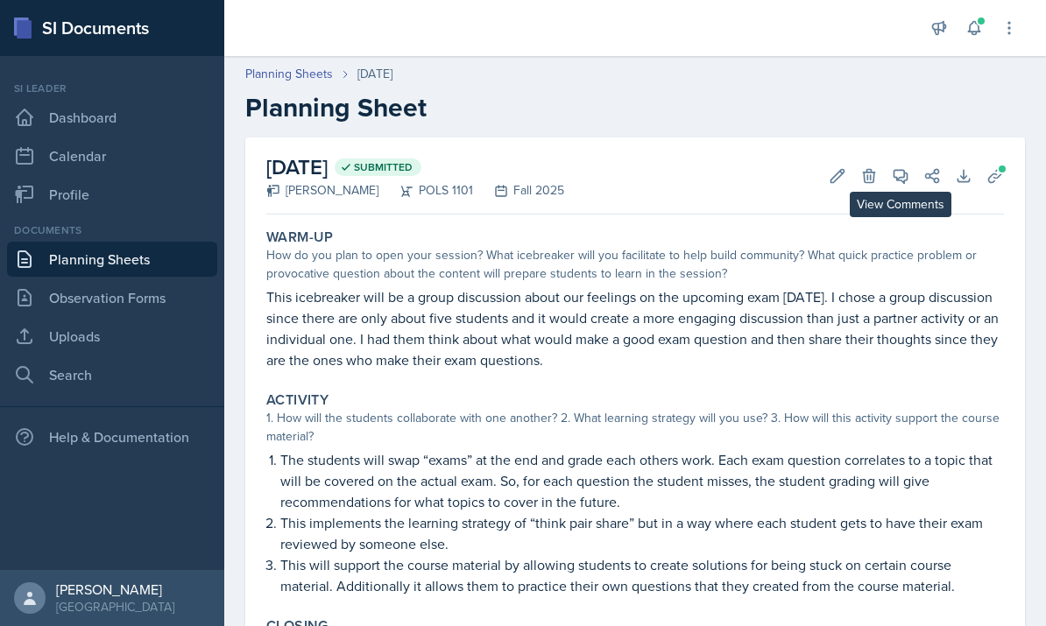
click at [901, 180] on icon at bounding box center [900, 176] width 13 height 13
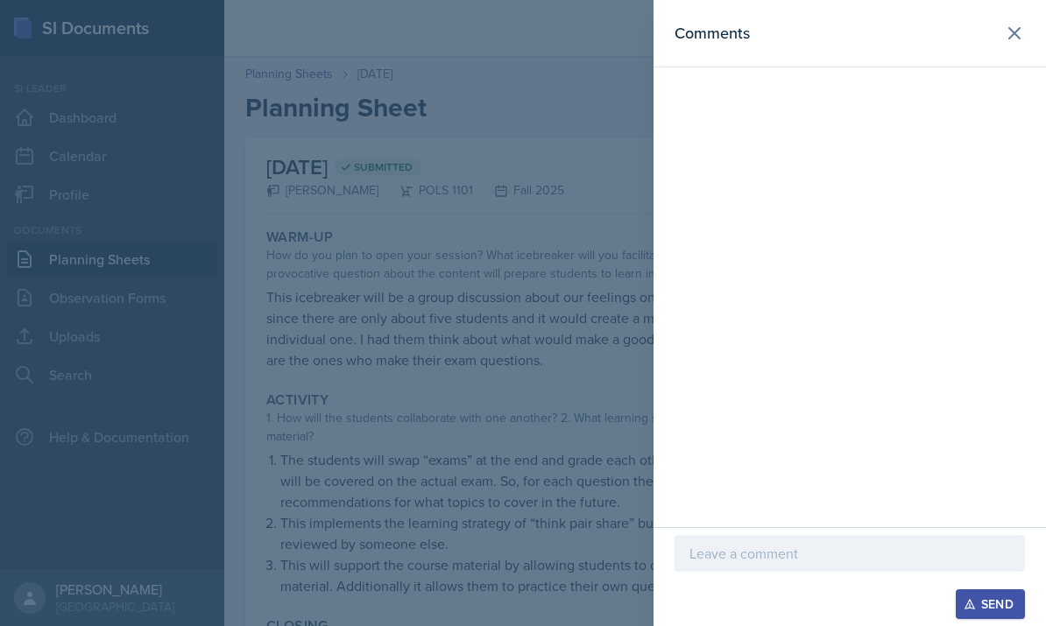
drag, startPoint x: 848, startPoint y: 621, endPoint x: 789, endPoint y: 626, distance: 58.9
click at [789, 625] on html "SI Documents Si leader Dashboard Calendar Profile Documents Planning Sheets Obs…" at bounding box center [523, 313] width 1046 height 626
click at [787, 617] on div "Send" at bounding box center [849, 604] width 350 height 30
drag, startPoint x: 842, startPoint y: 625, endPoint x: 862, endPoint y: 631, distance: 21.1
click at [862, 625] on html "SI Documents Si leader Dashboard Calendar Profile Documents Planning Sheets Obs…" at bounding box center [523, 313] width 1046 height 626
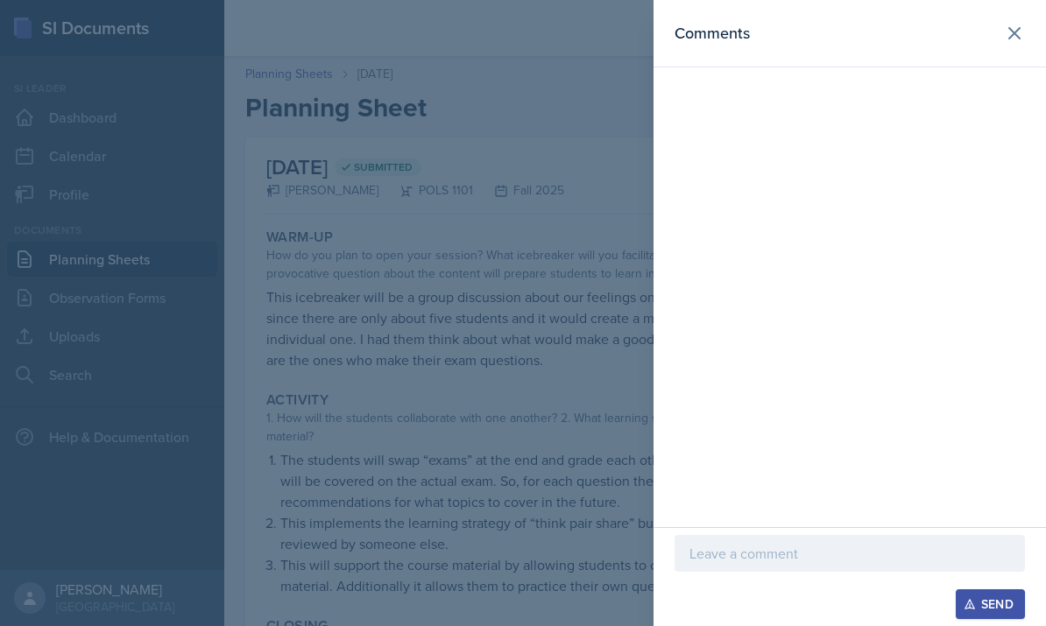
click at [846, 619] on div "Send" at bounding box center [849, 576] width 392 height 99
click at [814, 614] on div "Send" at bounding box center [849, 604] width 350 height 30
click at [817, 625] on html "SI Documents Si leader Dashboard Calendar Profile Documents Planning Sheets Obs…" at bounding box center [523, 313] width 1046 height 626
click at [812, 620] on div "Send" at bounding box center [849, 576] width 392 height 99
click at [836, 624] on div "Send" at bounding box center [849, 576] width 392 height 99
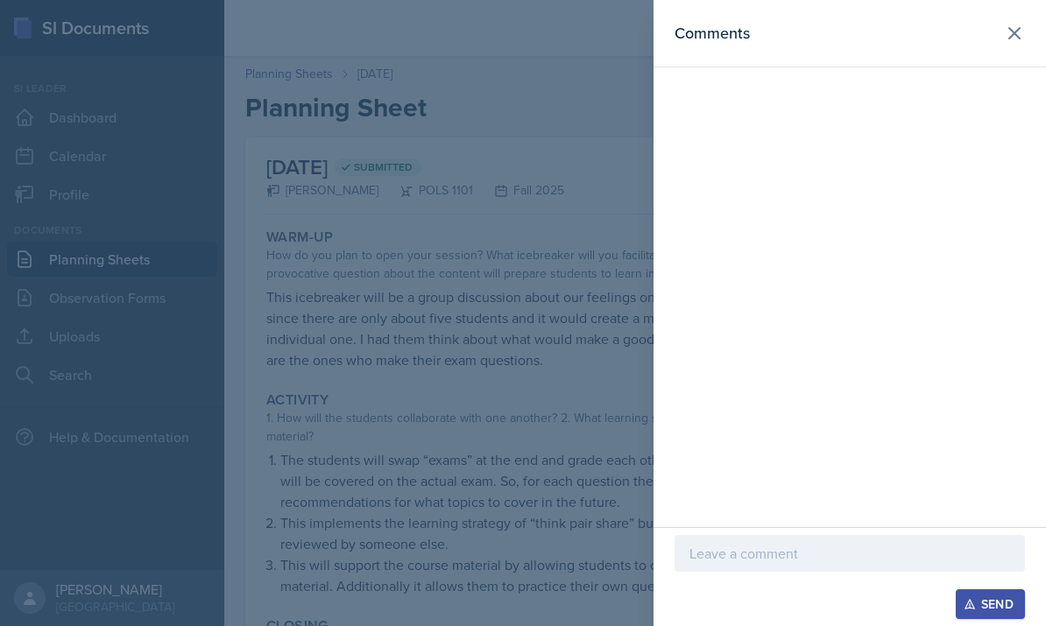
click at [824, 623] on div "Send" at bounding box center [849, 576] width 392 height 99
click at [834, 625] on div "Send" at bounding box center [849, 576] width 392 height 99
click at [1018, 115] on div "Comments" at bounding box center [849, 263] width 392 height 527
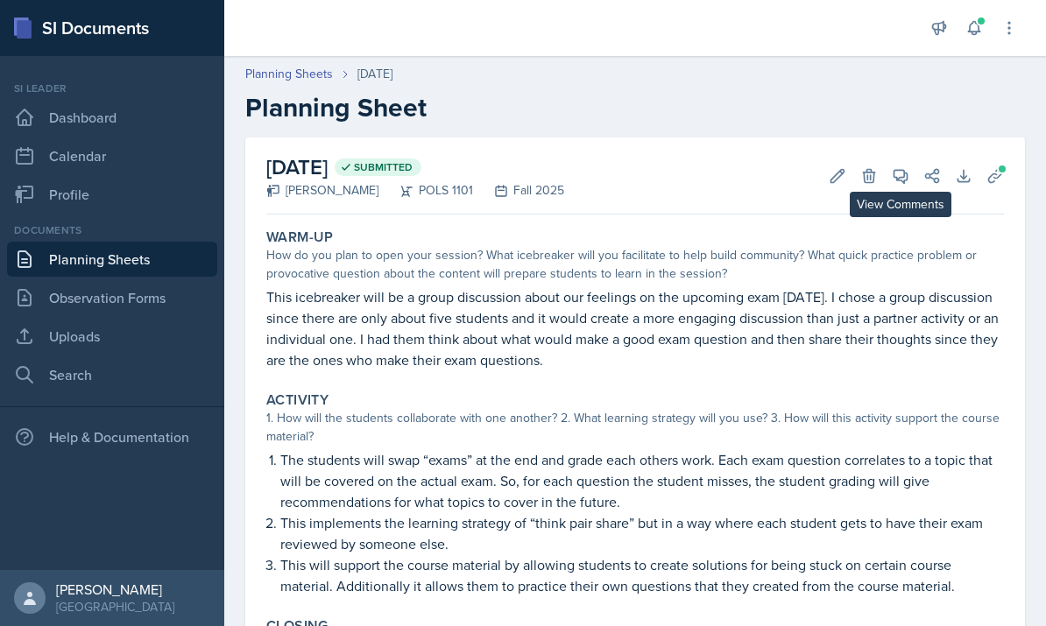
click at [904, 182] on icon at bounding box center [900, 176] width 13 height 13
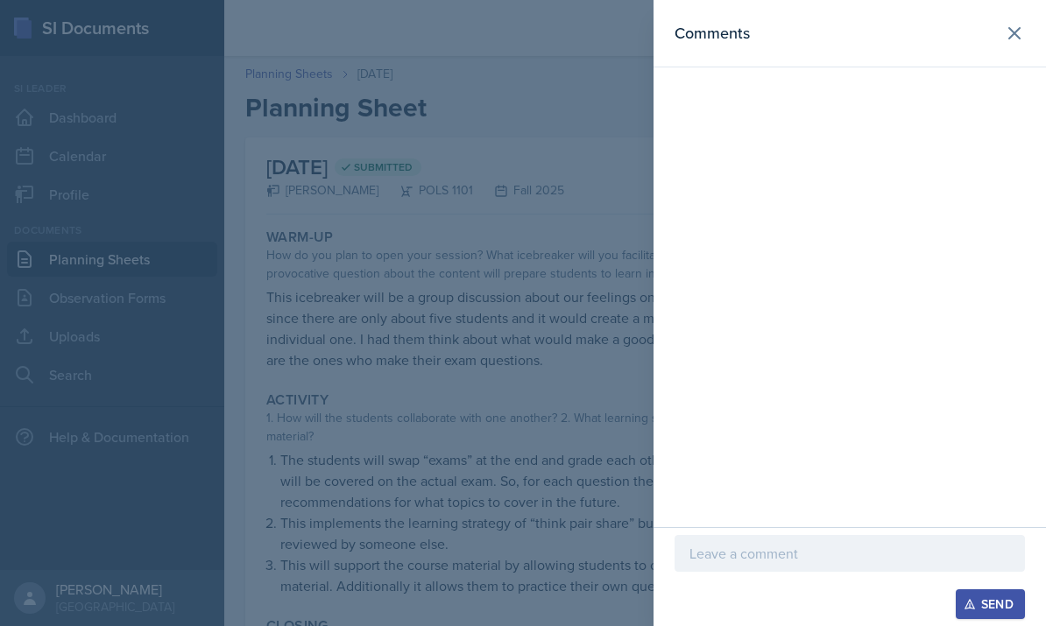
click at [796, 549] on p at bounding box center [849, 553] width 321 height 21
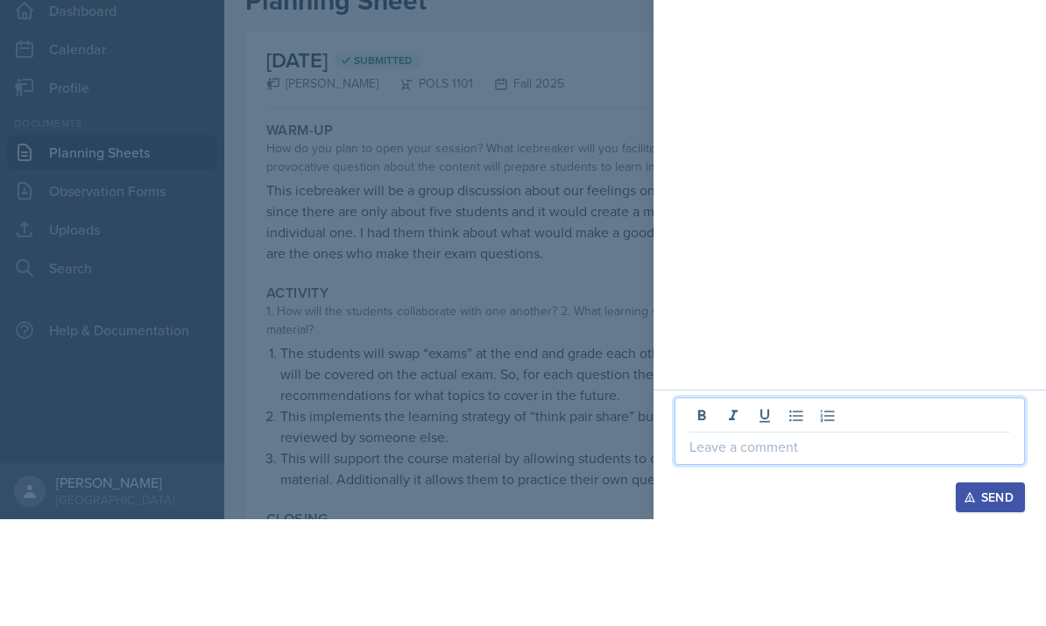
scroll to position [66, 0]
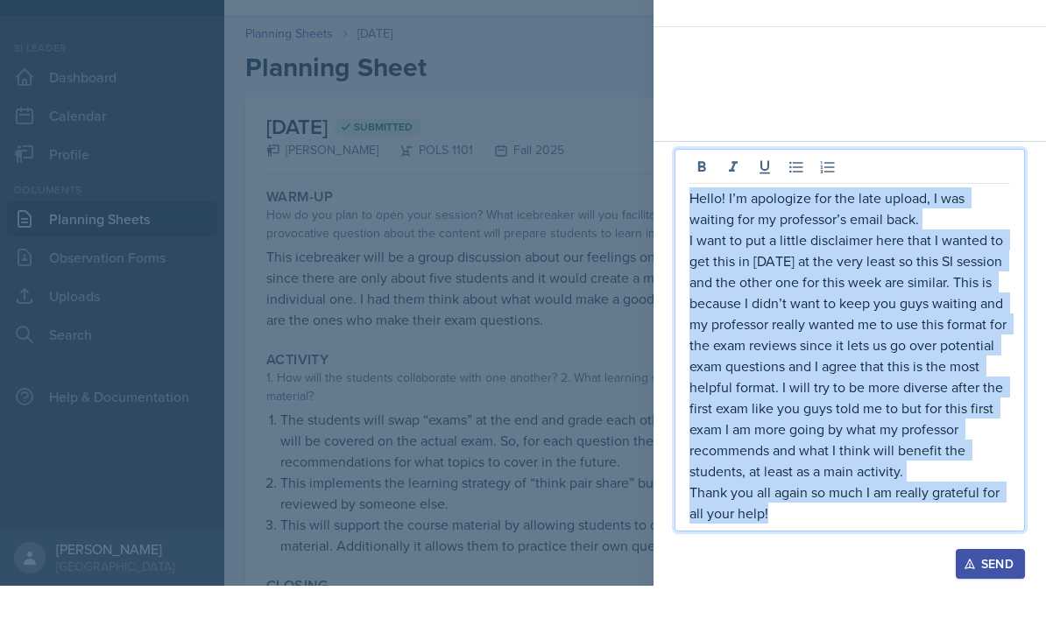
copy div "Hello! I’m apologize for the late upload, I was waiting for my professor’s emai…"
click at [963, 598] on icon "button" at bounding box center [969, 604] width 12 height 12
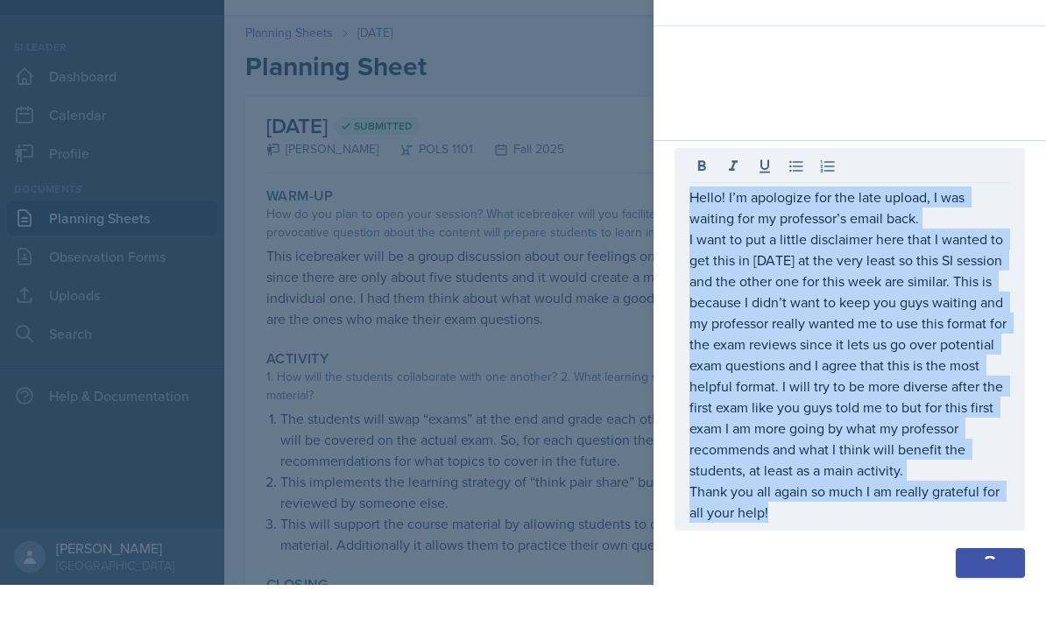
scroll to position [198, 0]
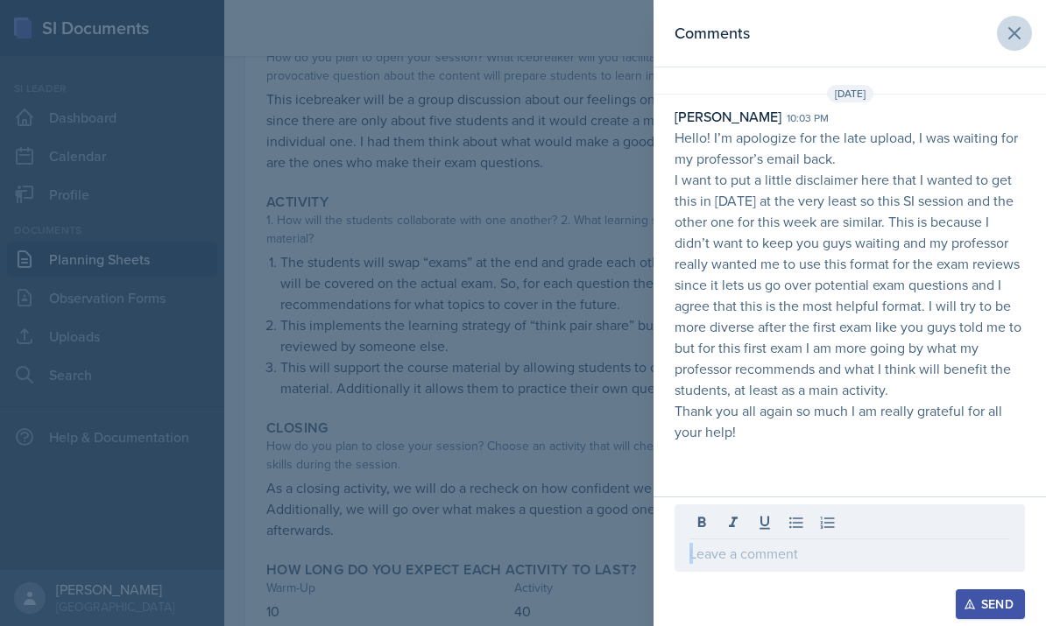
click at [1026, 38] on button at bounding box center [1014, 33] width 35 height 35
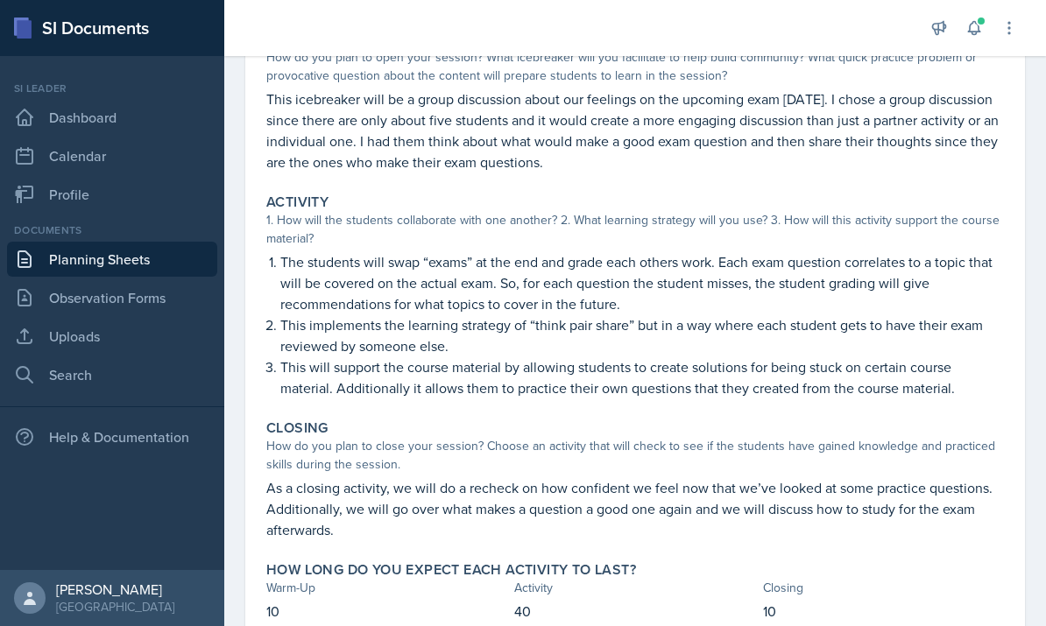
click at [101, 242] on link "Planning Sheets" at bounding box center [112, 259] width 210 height 35
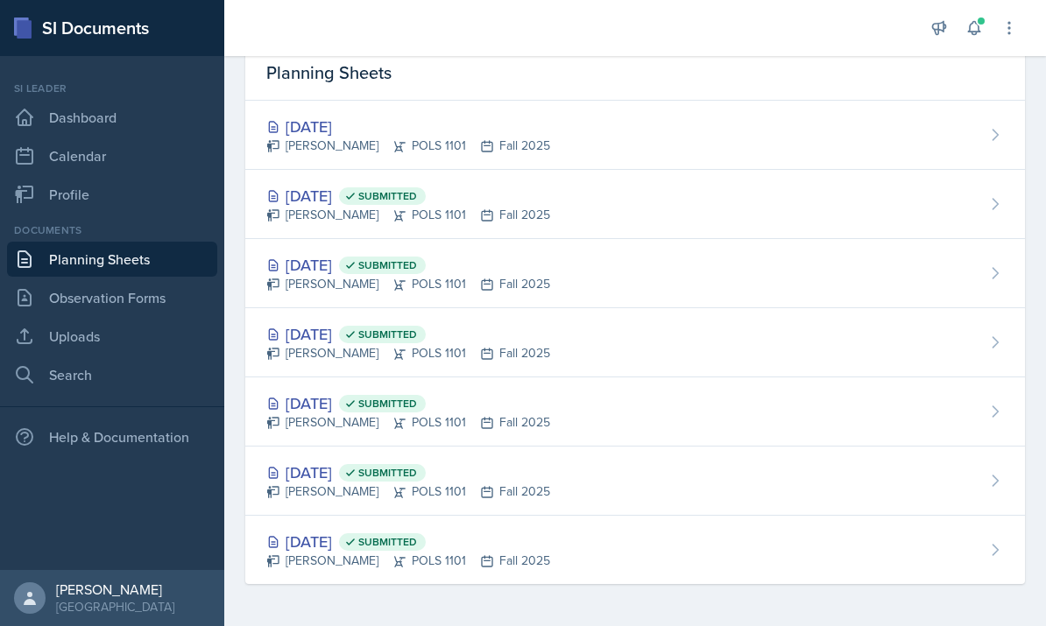
scroll to position [11, 0]
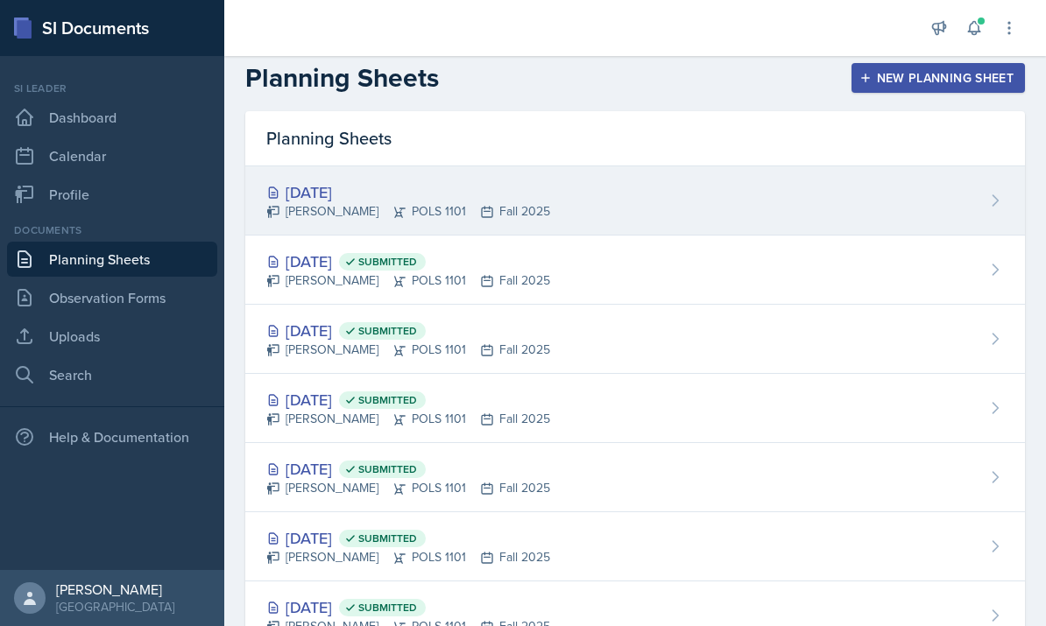
click at [541, 178] on div "Sep 11th, 2025 Malk Almimar POLS 1101 Fall 2025" at bounding box center [634, 200] width 779 height 69
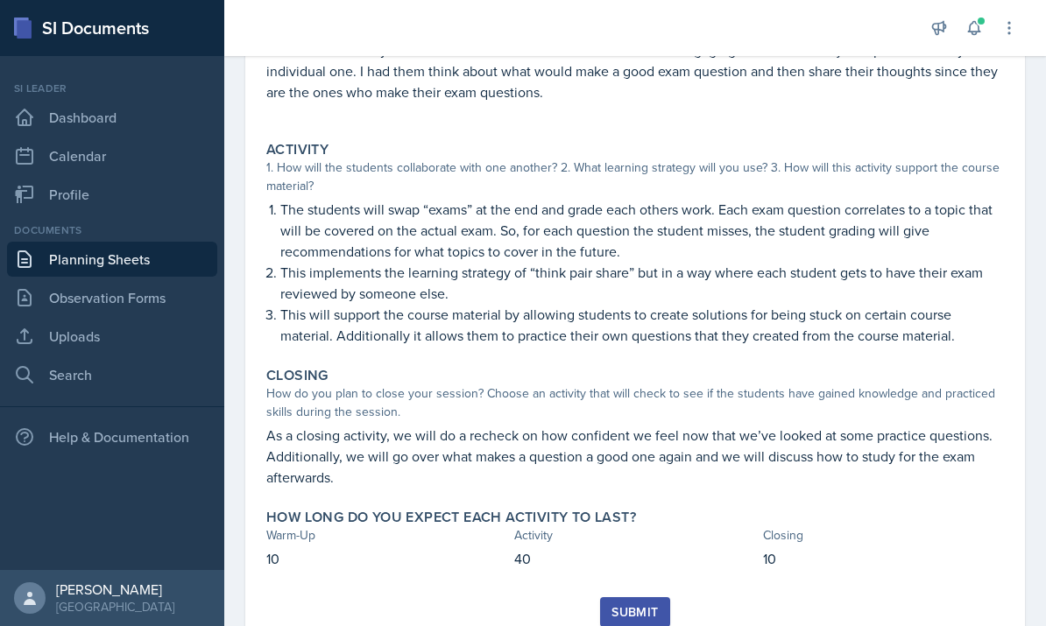
scroll to position [266, 0]
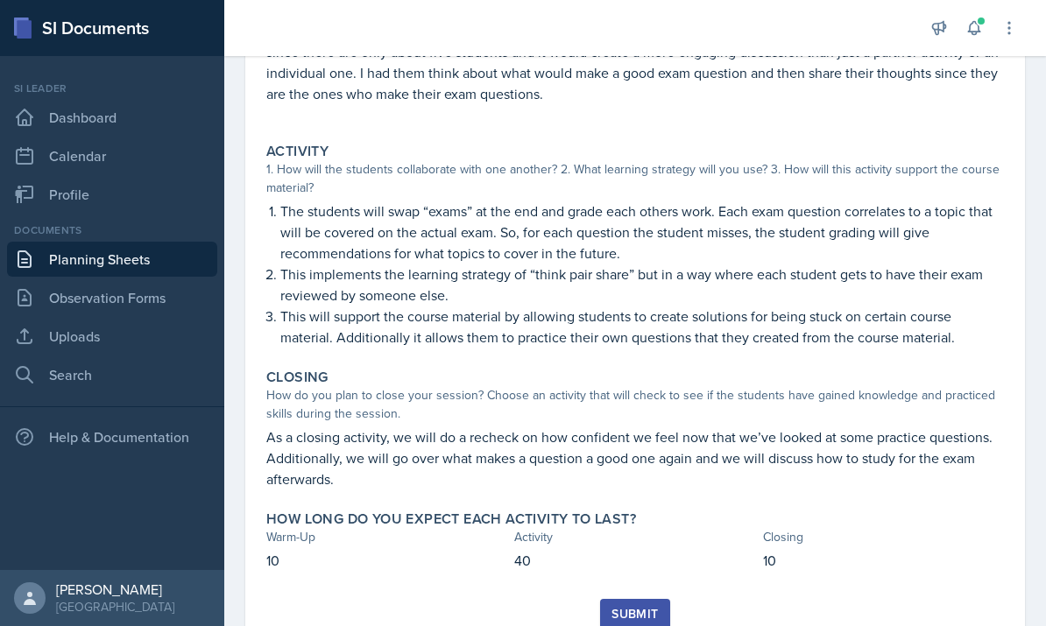
click at [630, 621] on div "Submit" at bounding box center [634, 614] width 46 height 14
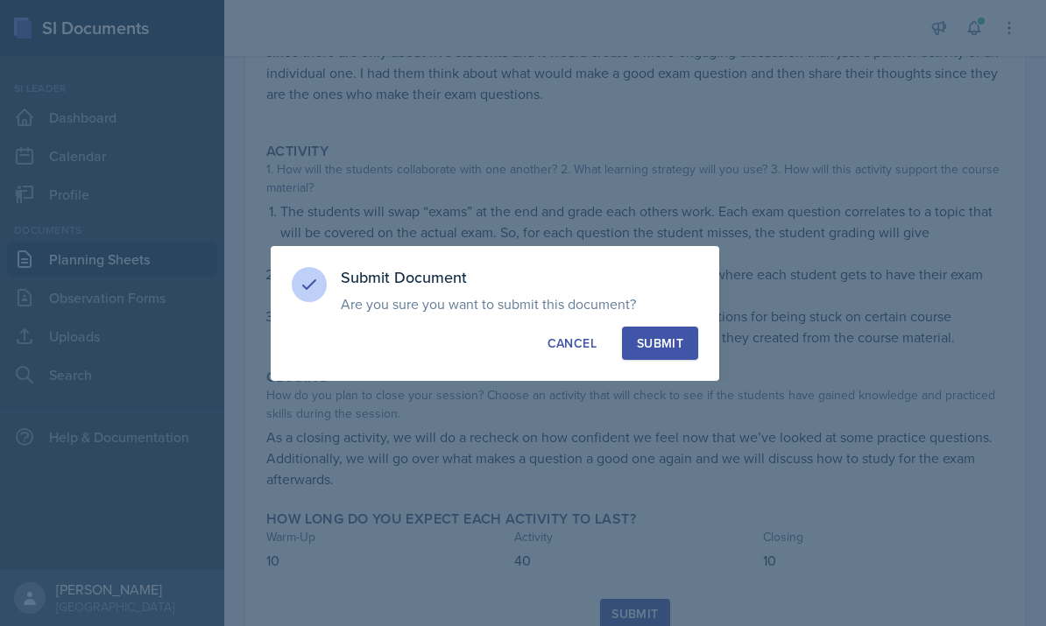
click at [657, 400] on div at bounding box center [523, 313] width 1046 height 626
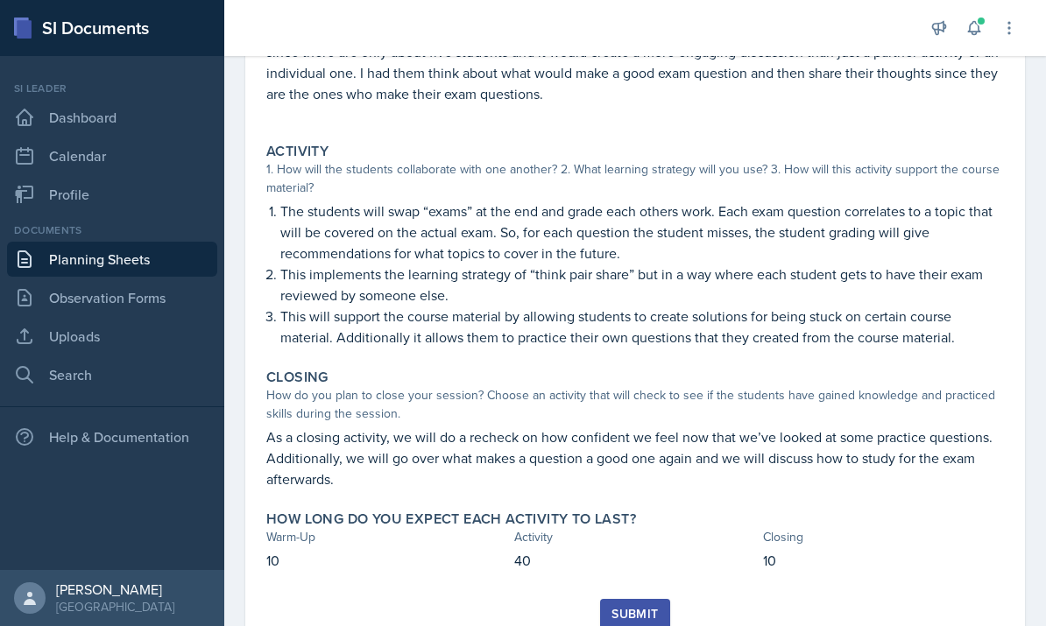
click at [630, 618] on div "Submit" at bounding box center [634, 614] width 46 height 14
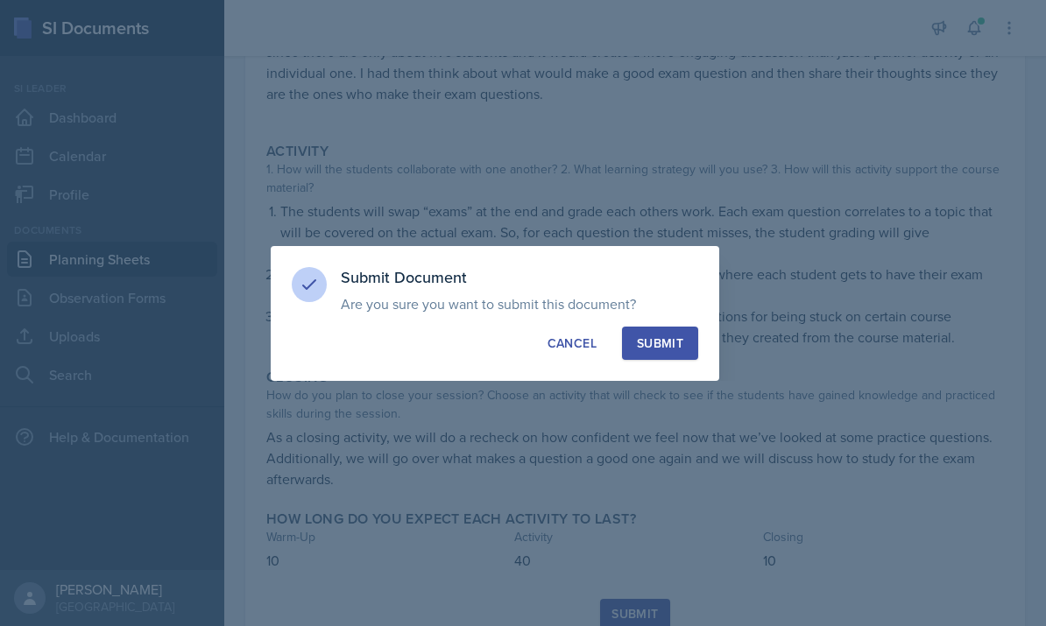
click at [667, 413] on div at bounding box center [523, 313] width 1046 height 626
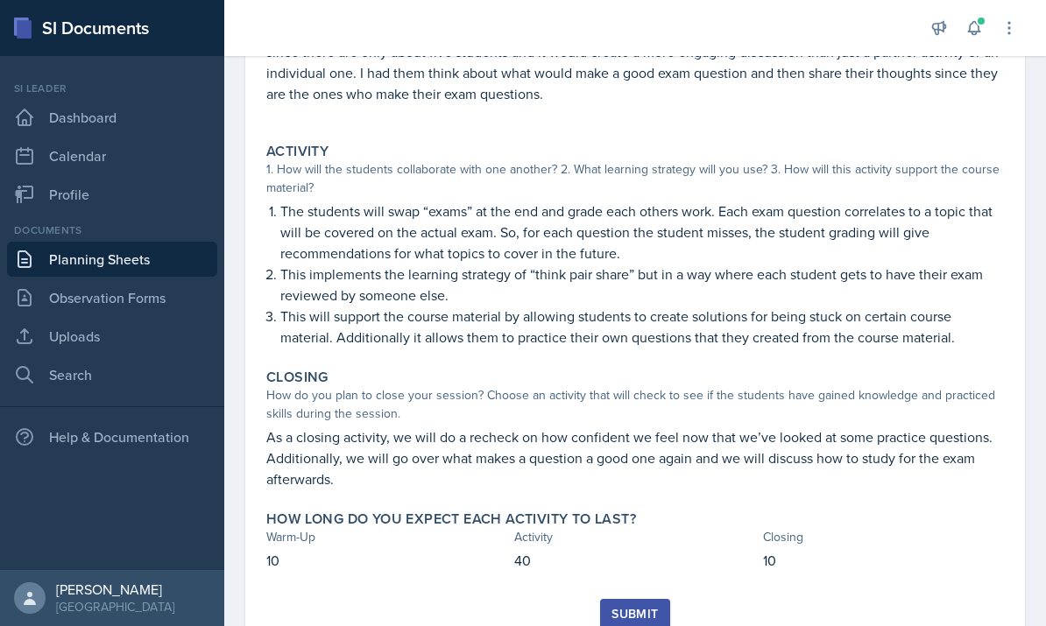
click at [641, 611] on div "Submit" at bounding box center [634, 614] width 46 height 14
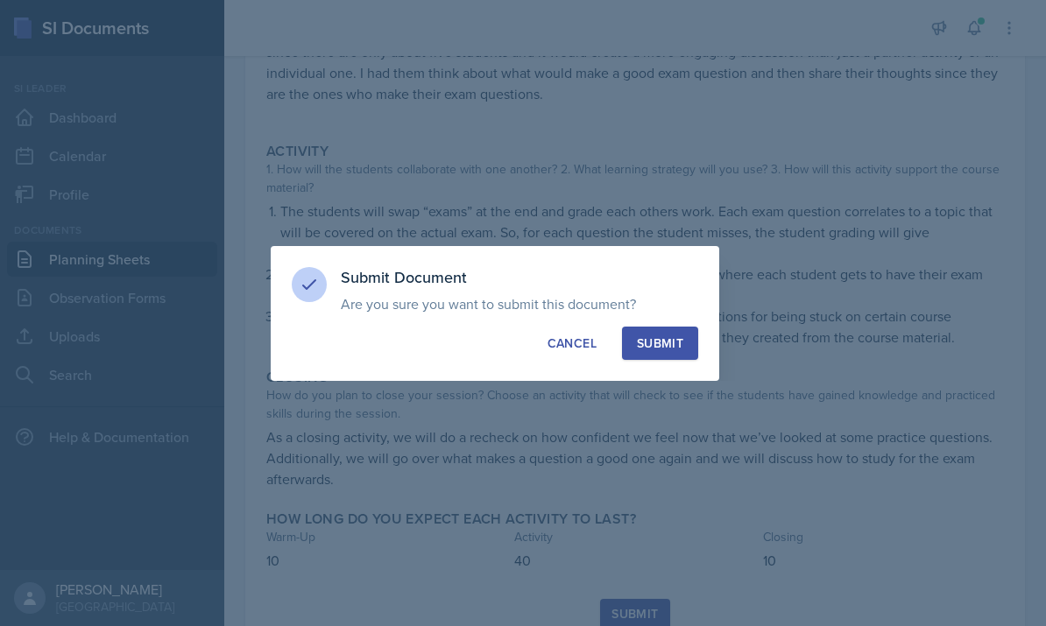
click at [670, 415] on div at bounding box center [523, 313] width 1046 height 626
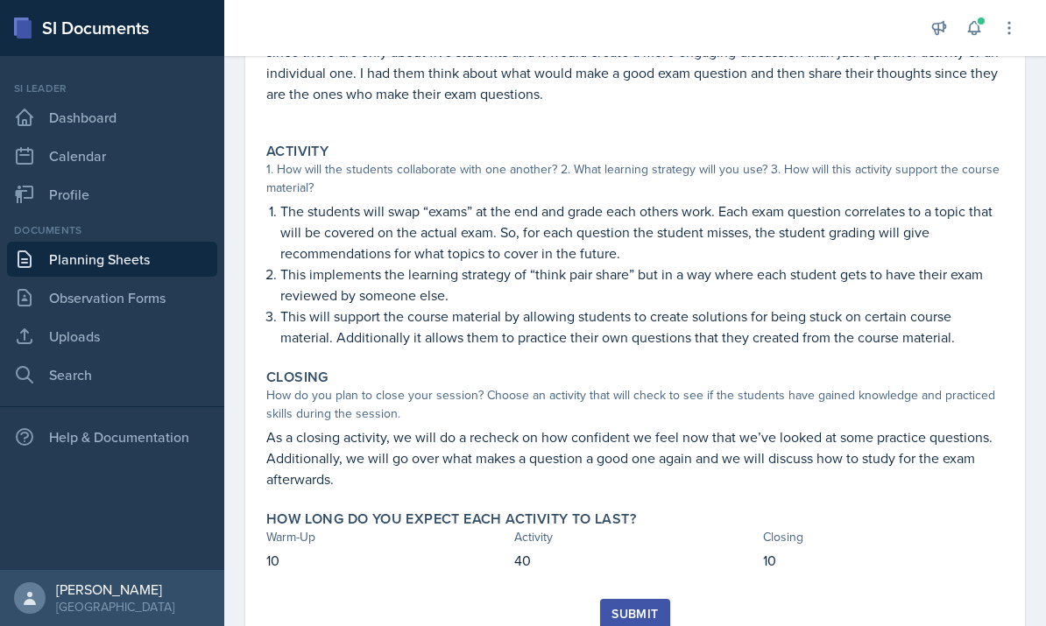
scroll to position [66, 0]
click at [620, 607] on div "Submit" at bounding box center [634, 614] width 46 height 14
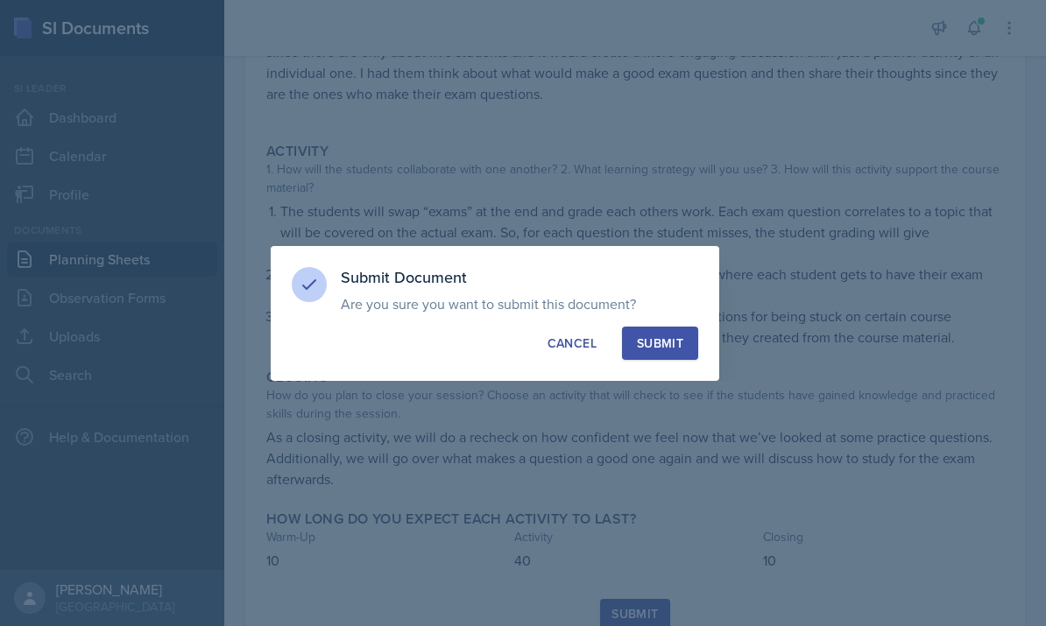
click at [671, 359] on button "Submit" at bounding box center [660, 343] width 76 height 33
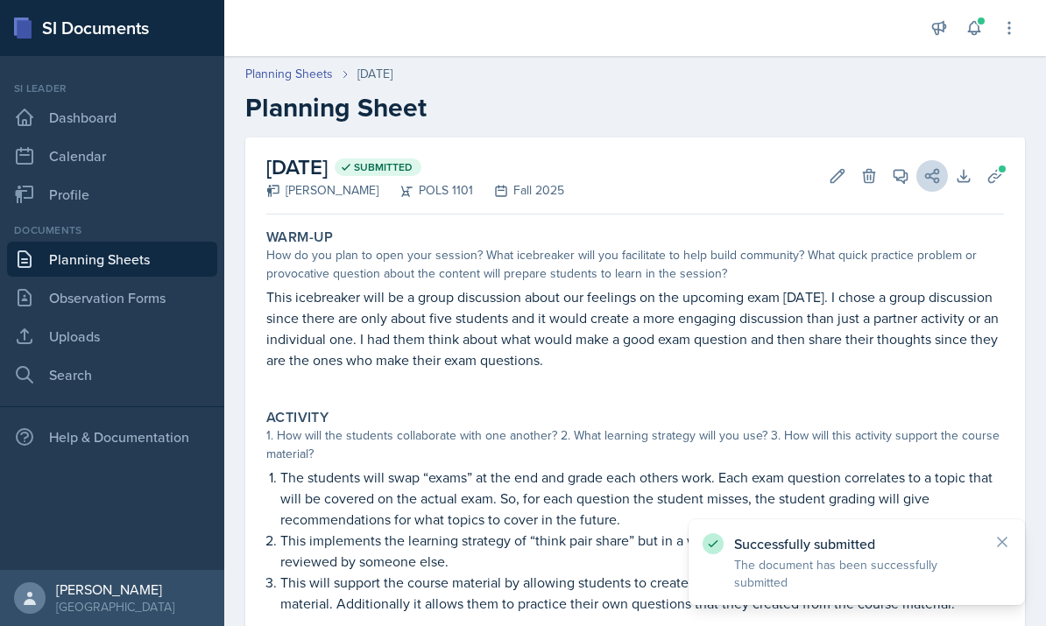
scroll to position [0, 0]
click at [902, 170] on icon at bounding box center [900, 176] width 13 height 13
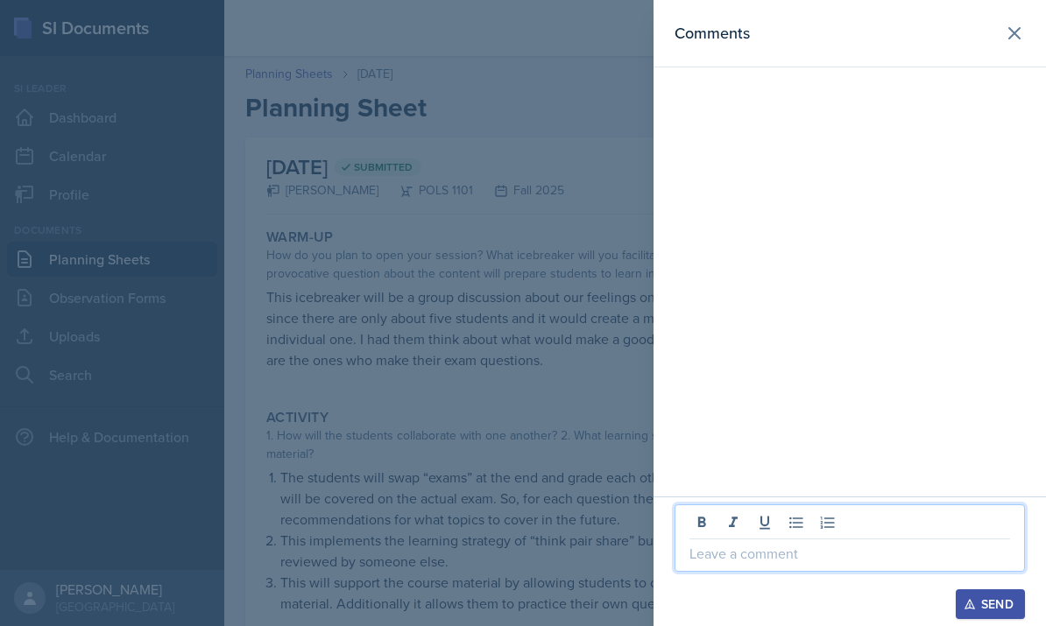
click at [997, 545] on p at bounding box center [849, 553] width 321 height 21
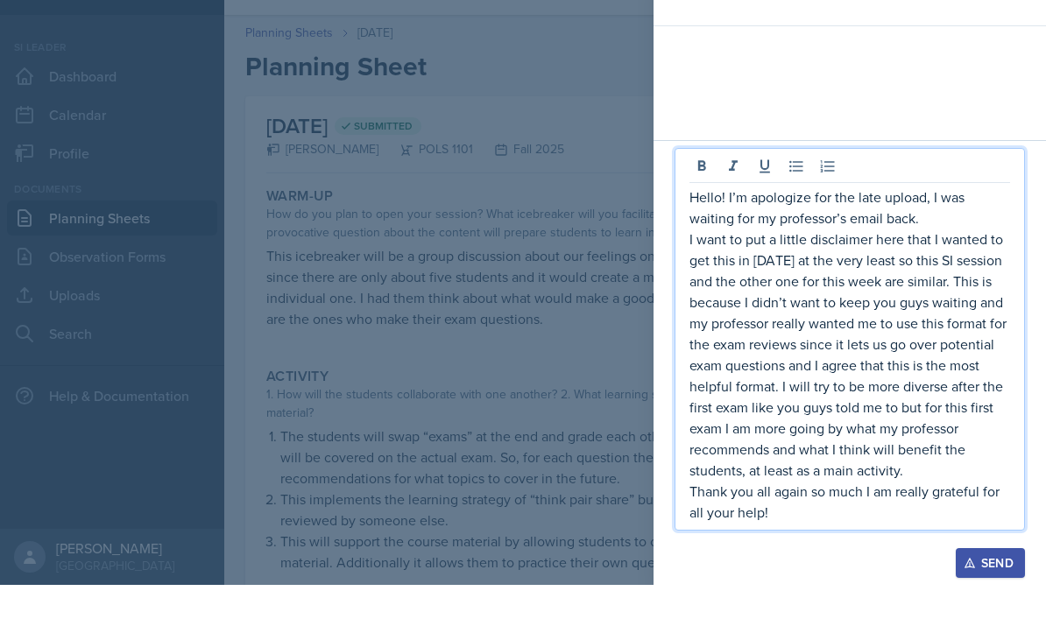
scroll to position [67, 0]
click at [963, 598] on icon "button" at bounding box center [969, 604] width 12 height 12
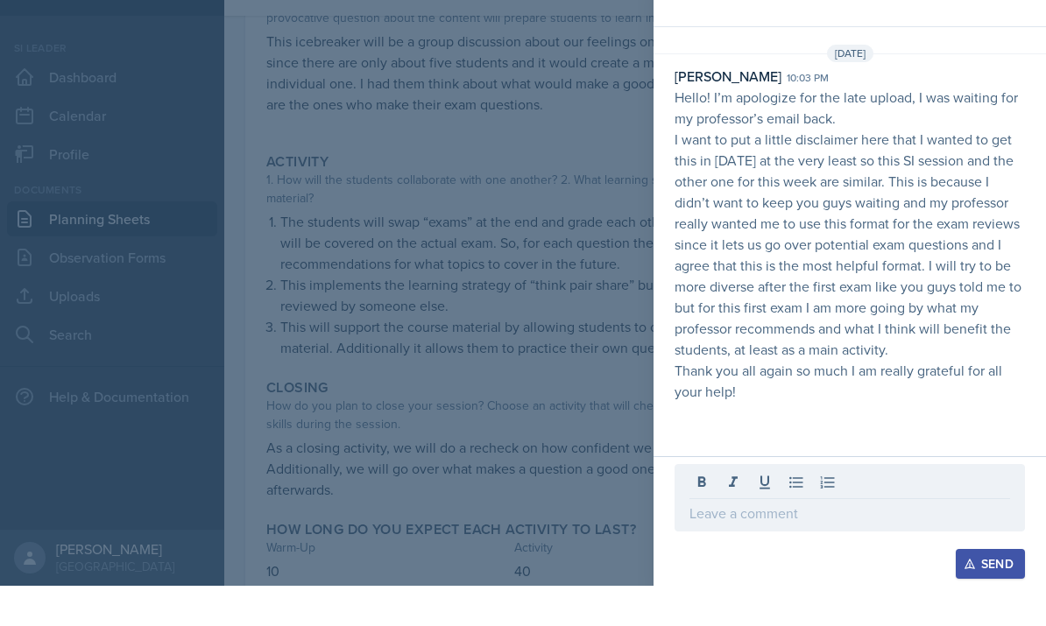
scroll to position [66, 0]
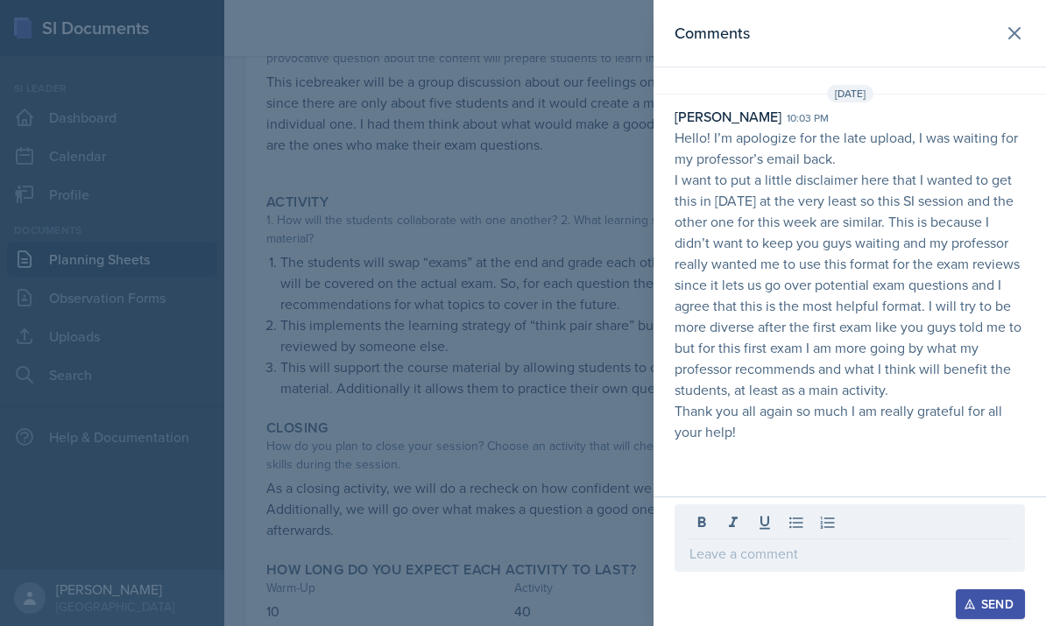
click at [486, 320] on div at bounding box center [523, 313] width 1046 height 626
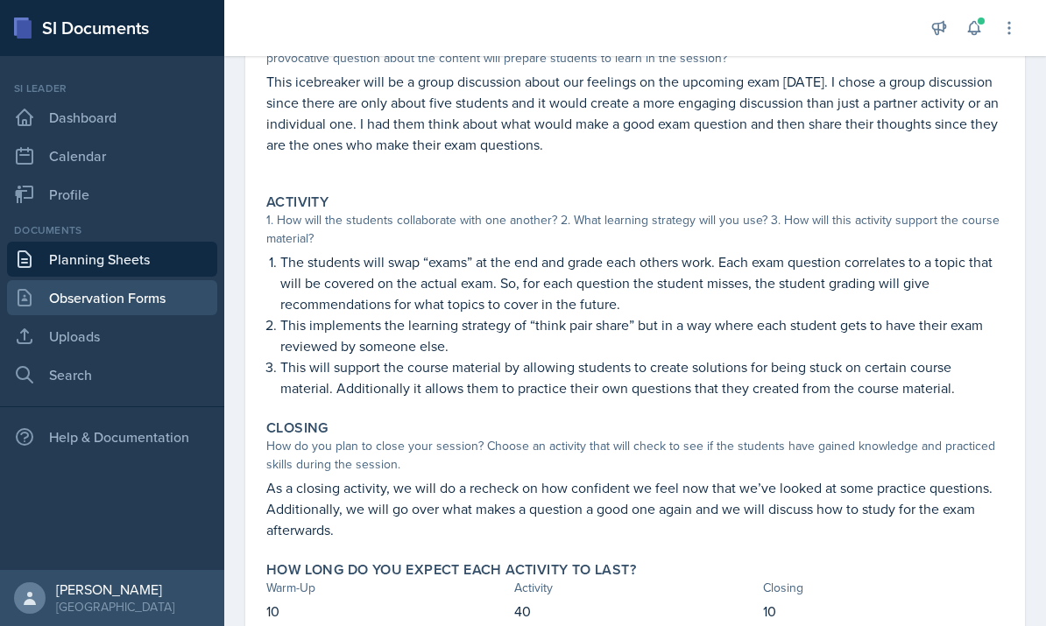
click at [70, 280] on link "Observation Forms" at bounding box center [112, 297] width 210 height 35
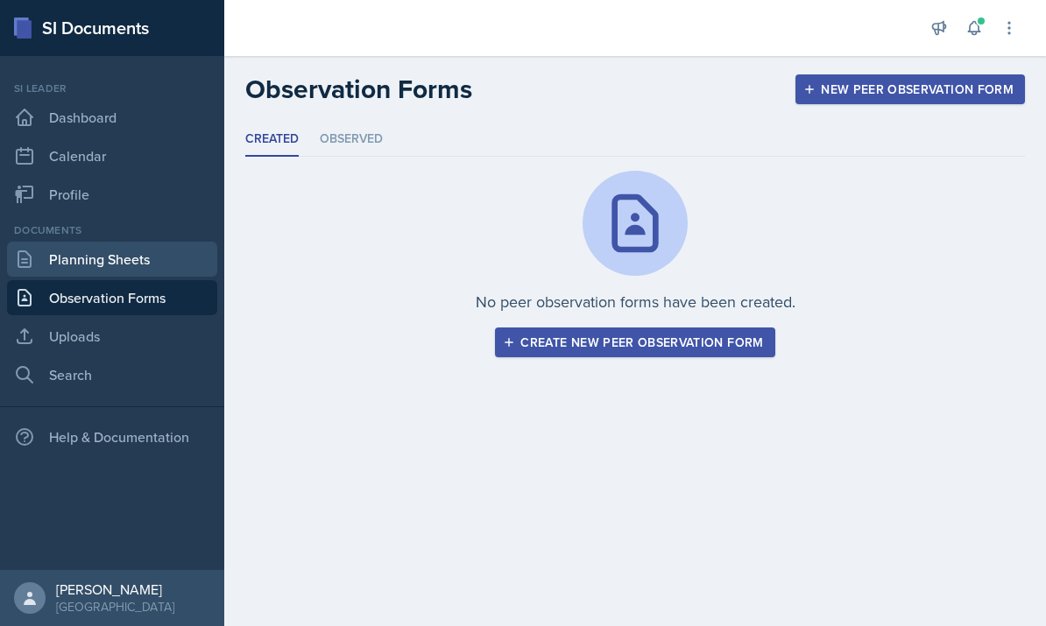
click at [65, 272] on link "Planning Sheets" at bounding box center [112, 259] width 210 height 35
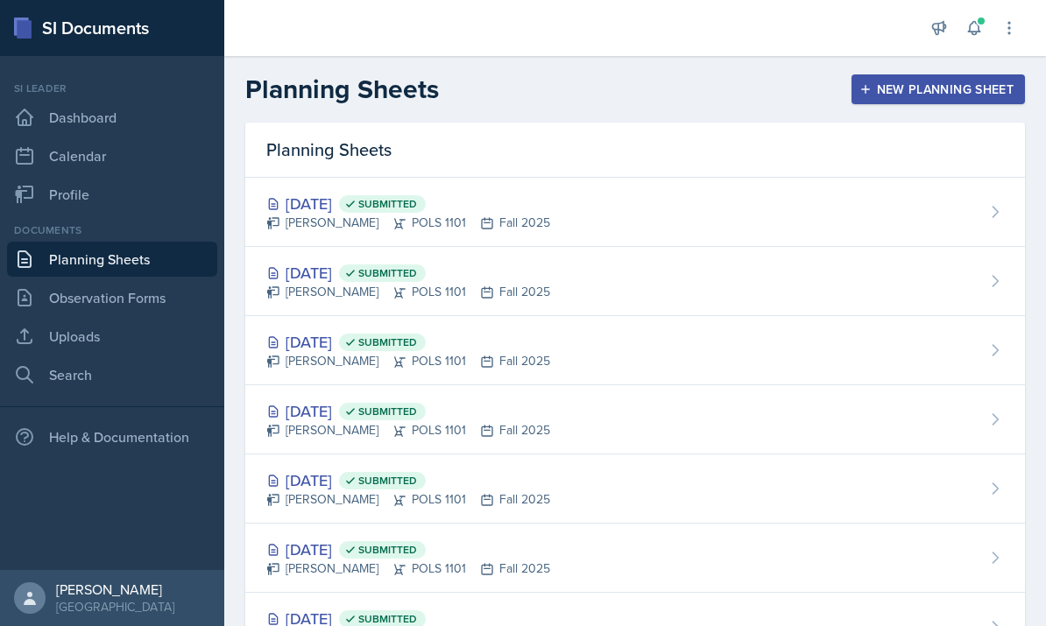
click at [65, 273] on link "Planning Sheets" at bounding box center [112, 259] width 210 height 35
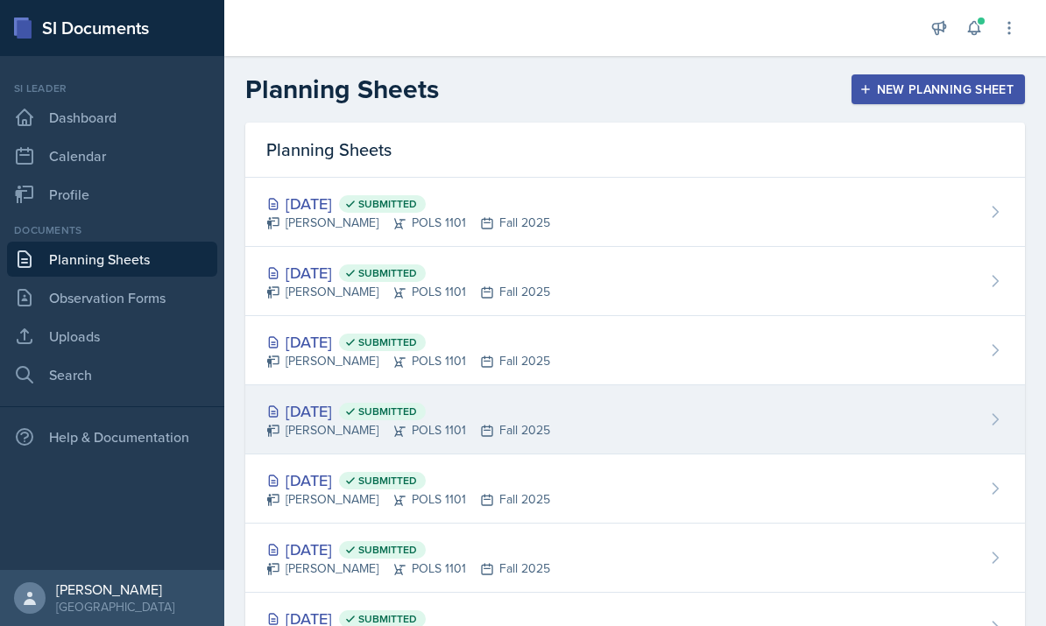
click at [343, 416] on div "Sep 2nd, 2025 Submitted" at bounding box center [408, 411] width 284 height 24
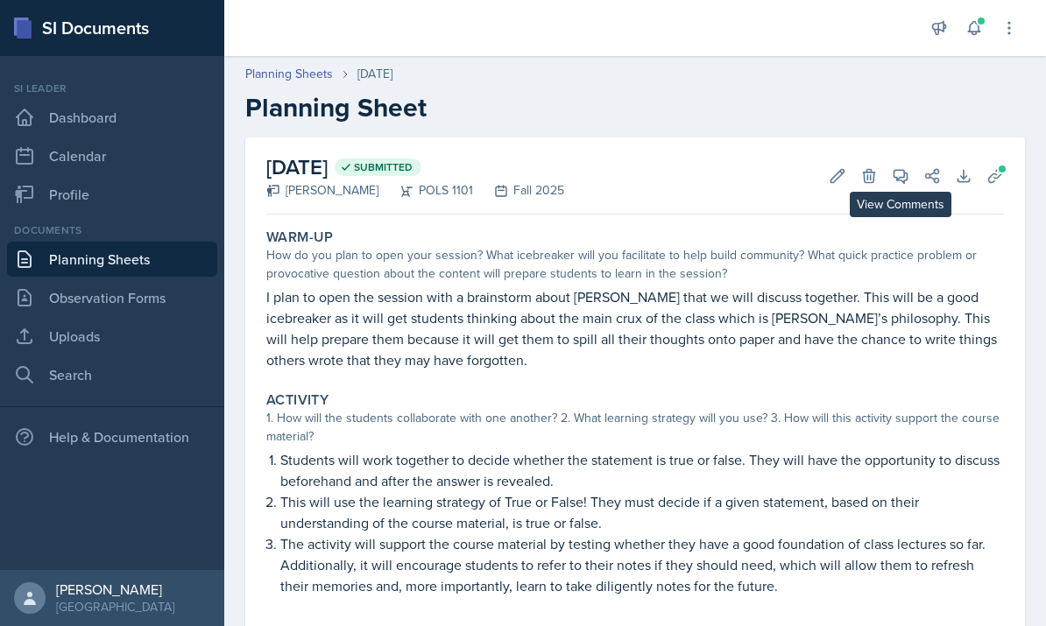
click at [904, 175] on icon at bounding box center [900, 176] width 13 height 13
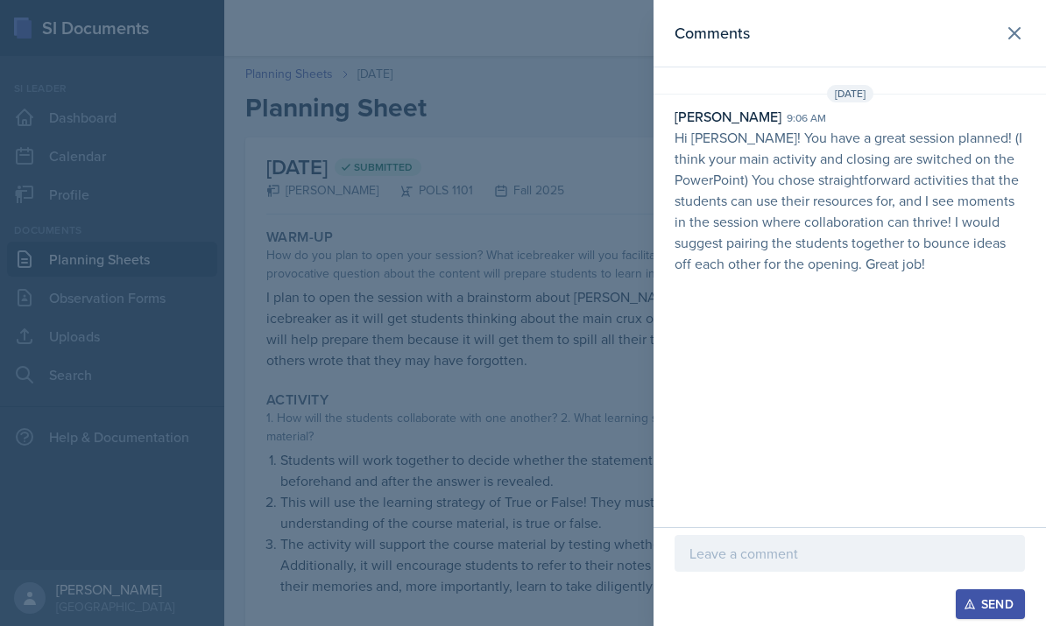
click at [823, 624] on div "Send" at bounding box center [849, 576] width 392 height 99
click at [811, 622] on div "Send" at bounding box center [849, 576] width 392 height 99
click at [808, 623] on div "Send" at bounding box center [849, 576] width 392 height 99
click at [853, 622] on div "Send" at bounding box center [849, 576] width 392 height 99
click at [859, 620] on div "Send" at bounding box center [849, 576] width 392 height 99
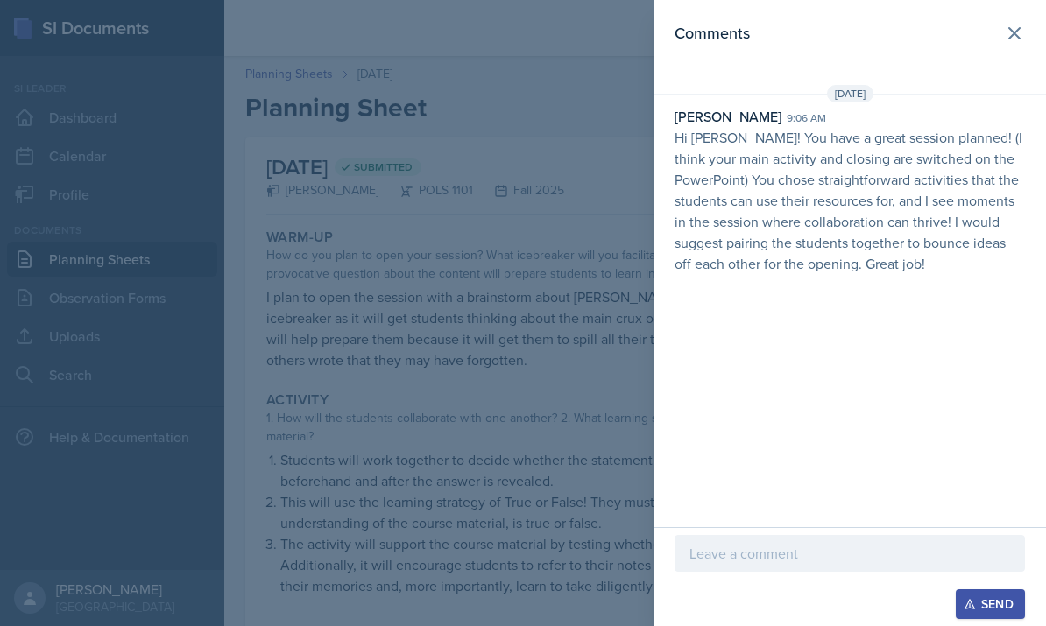
click at [852, 624] on div "Send" at bounding box center [849, 576] width 392 height 99
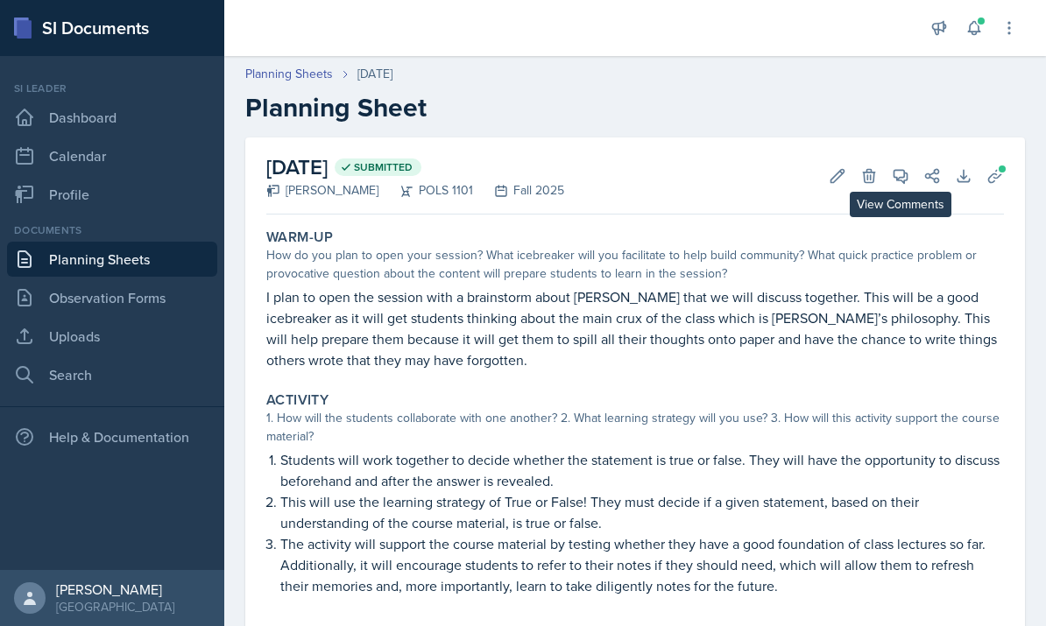
click at [902, 176] on icon at bounding box center [901, 176] width 18 height 18
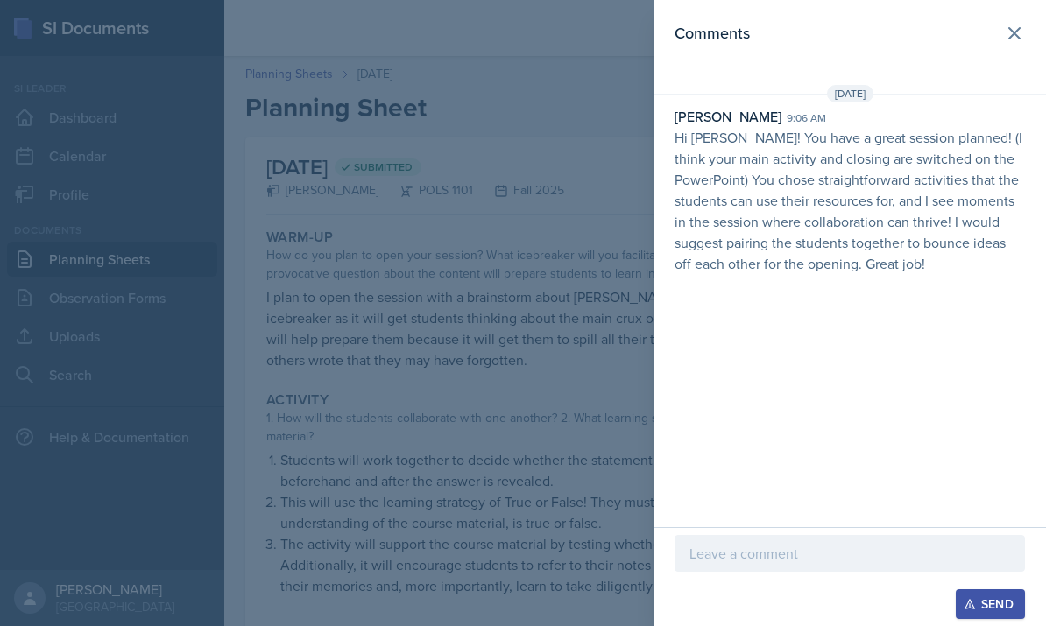
click at [779, 565] on div at bounding box center [849, 553] width 350 height 37
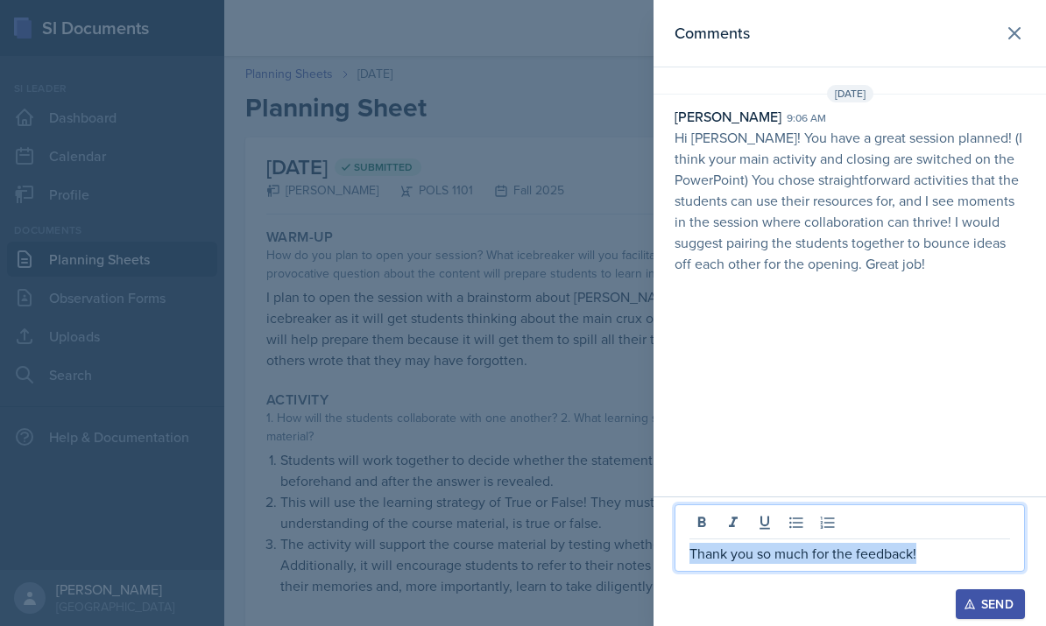
copy p "Thank you so much for the feedback!"
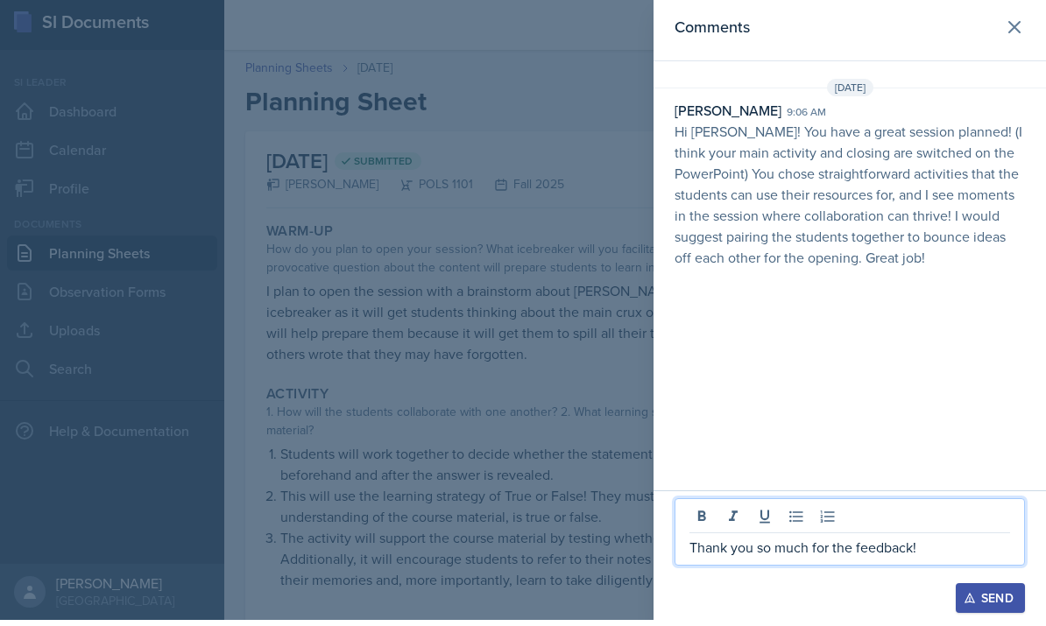
click at [942, 374] on div "Comments [DATE] [PERSON_NAME] 9:06 am Hi Malk! You have a great session planned…" at bounding box center [849, 248] width 392 height 497
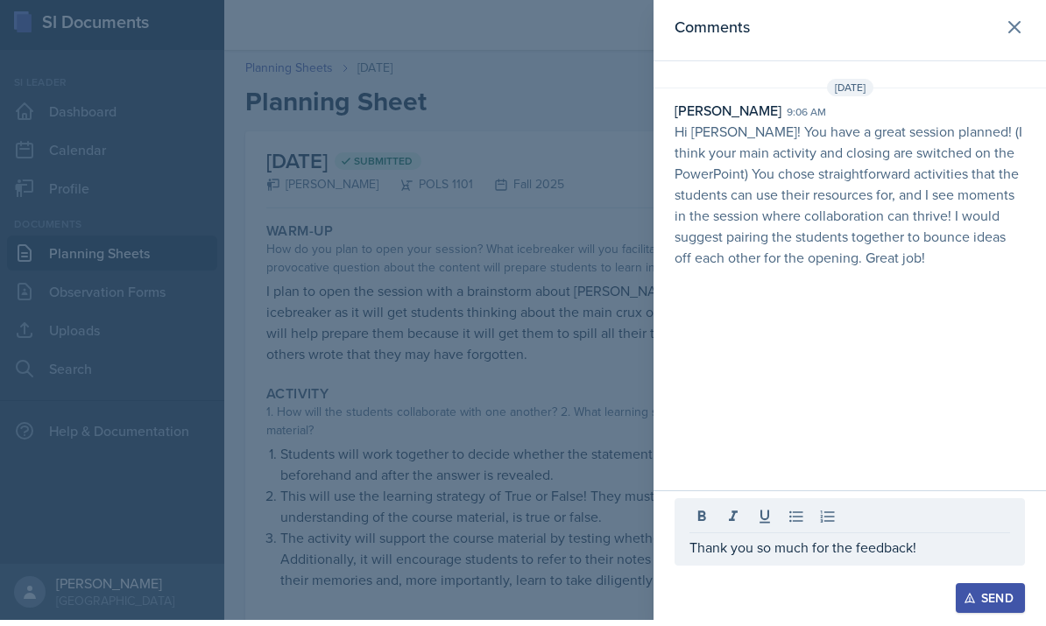
scroll to position [6, 0]
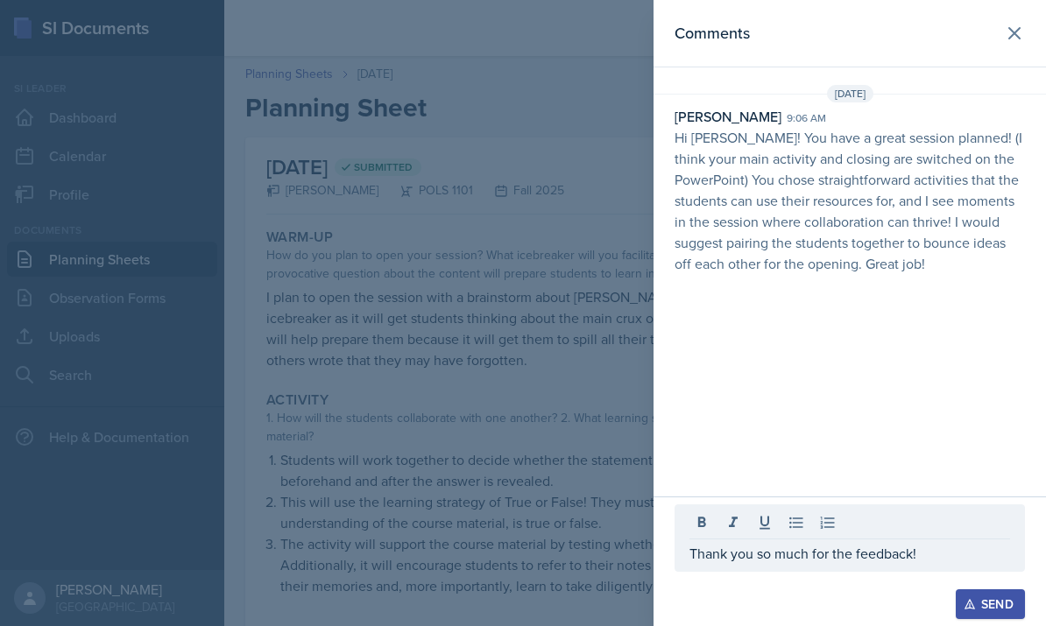
click at [1001, 602] on div "Send" at bounding box center [990, 604] width 46 height 14
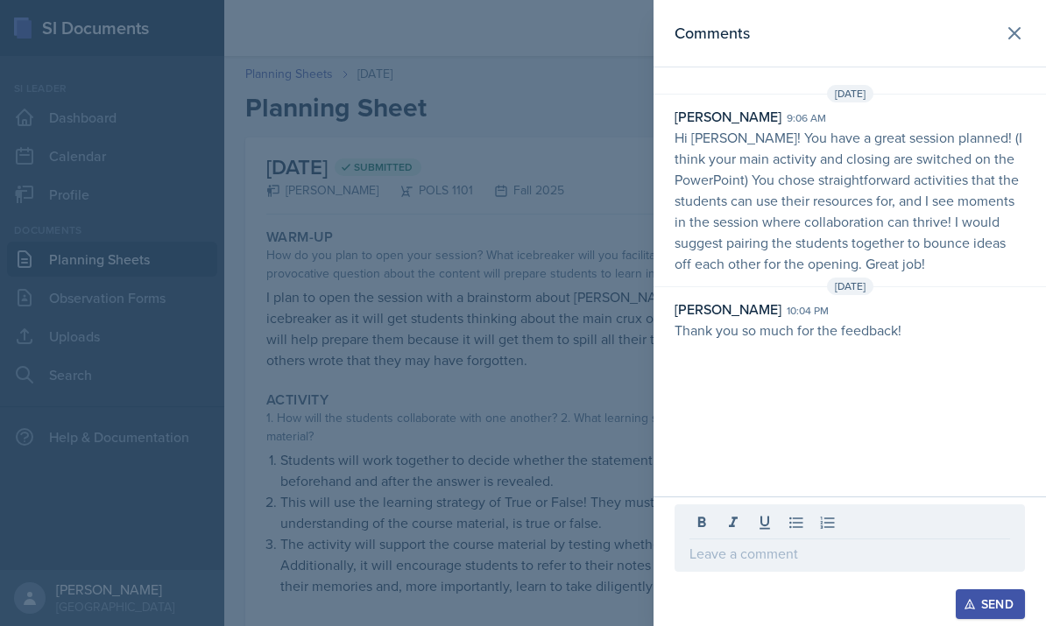
click at [431, 250] on div at bounding box center [523, 313] width 1046 height 626
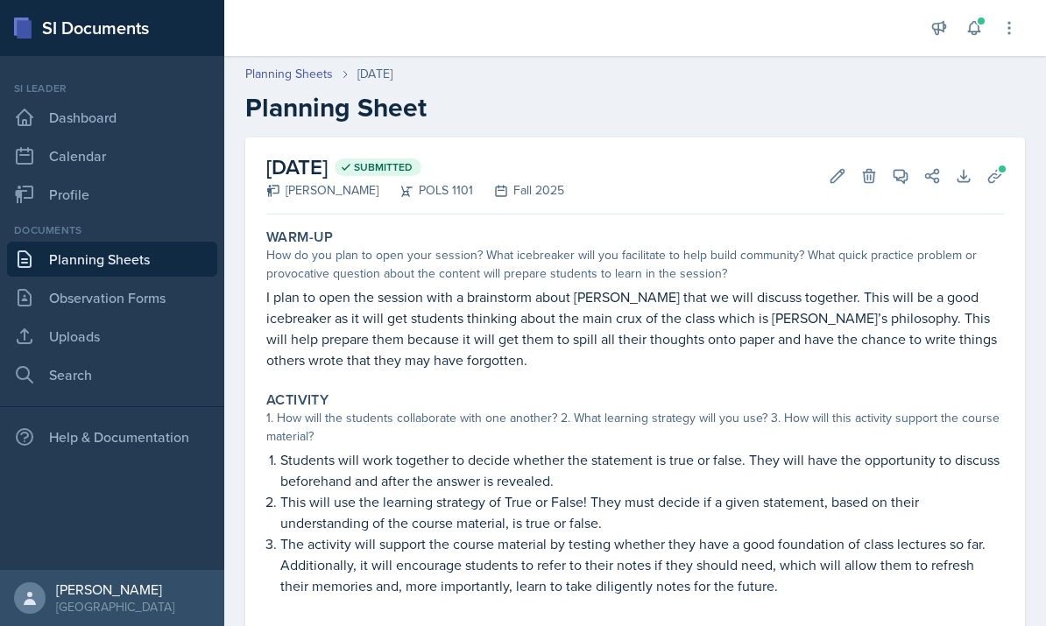
click at [95, 250] on link "Planning Sheets" at bounding box center [112, 259] width 210 height 35
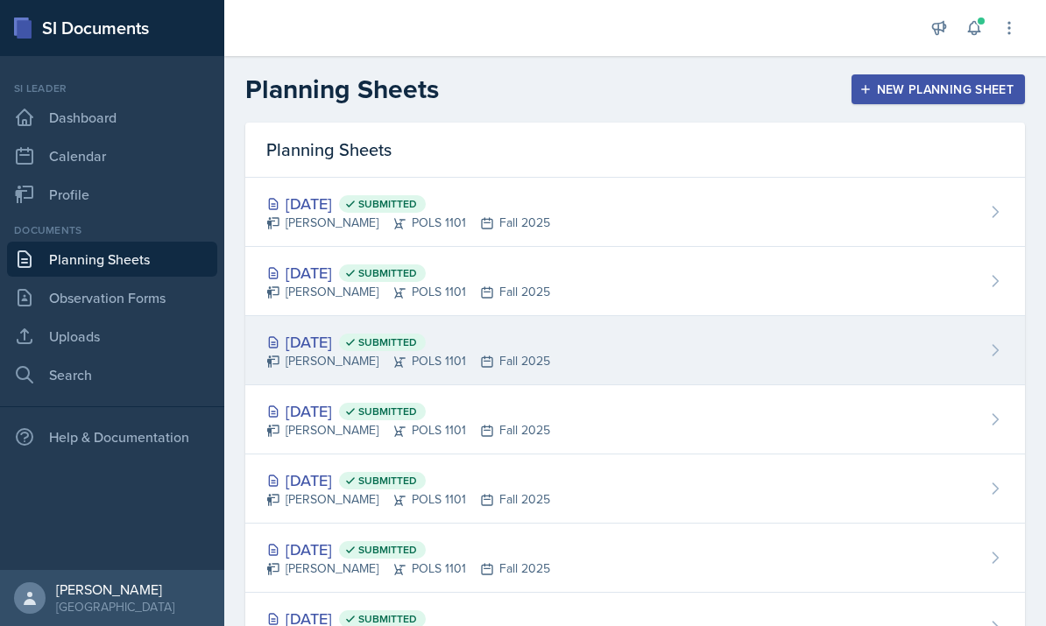
click at [329, 356] on div "[PERSON_NAME] POLS 1101 Fall 2025" at bounding box center [408, 361] width 284 height 18
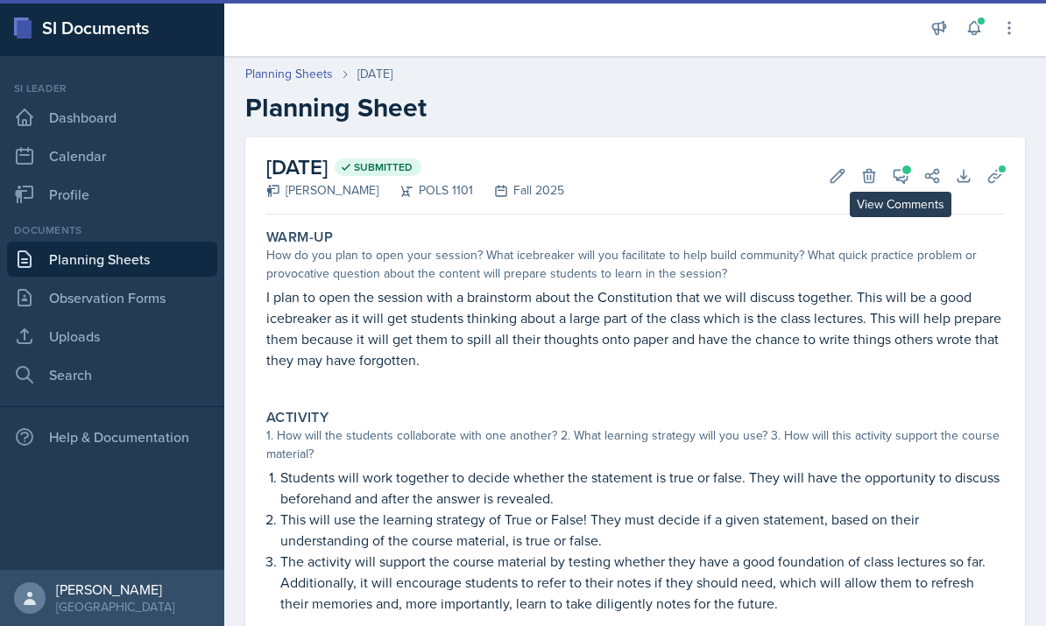
click at [901, 173] on icon at bounding box center [901, 176] width 18 height 18
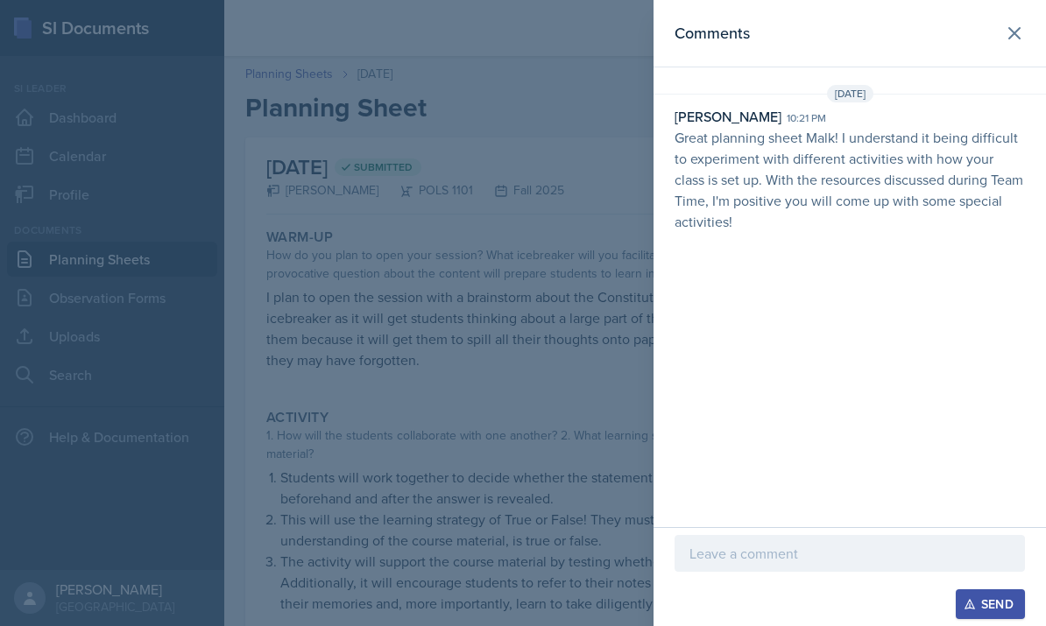
click at [779, 568] on div at bounding box center [849, 553] width 350 height 37
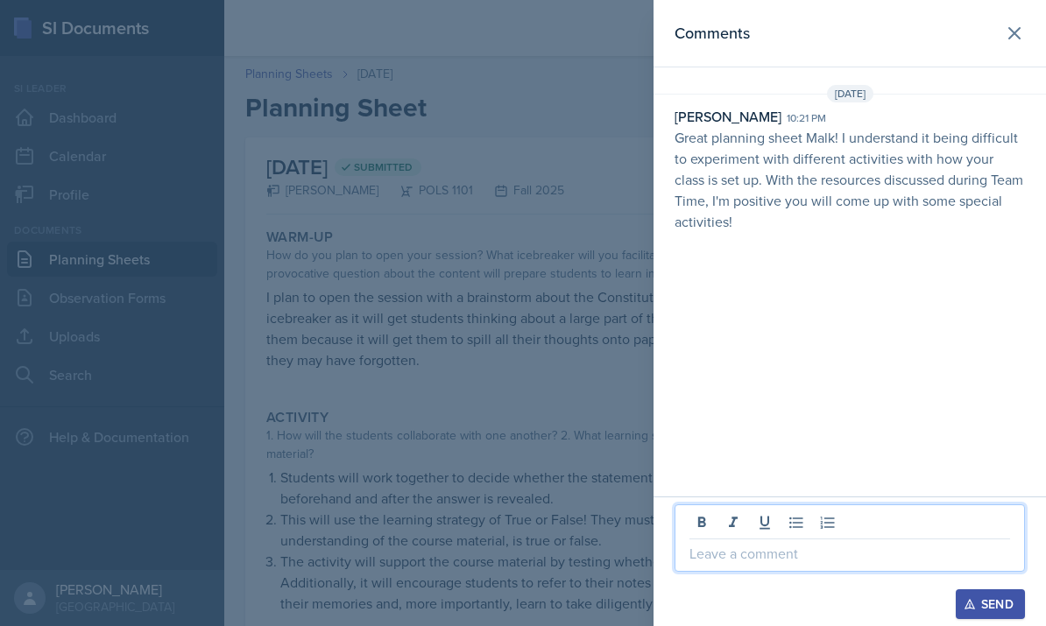
scroll to position [6, 0]
paste div
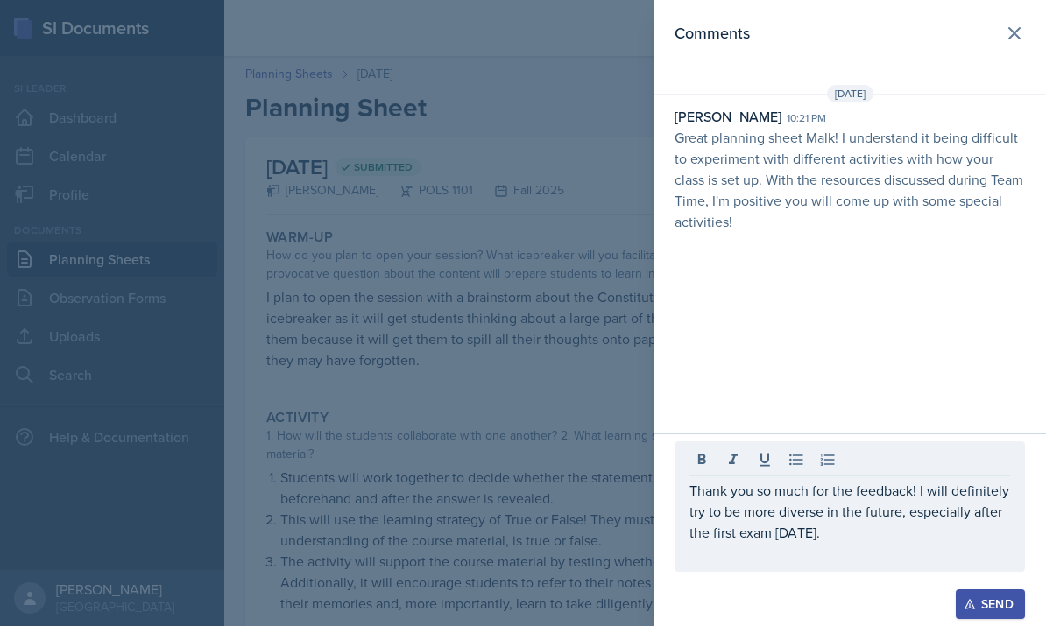
click at [868, 412] on div "Comments [DATE] [PERSON_NAME] 10:21 pm Great planning sheet Malk! I understand …" at bounding box center [849, 217] width 392 height 434
click at [982, 607] on div "Send" at bounding box center [990, 604] width 46 height 14
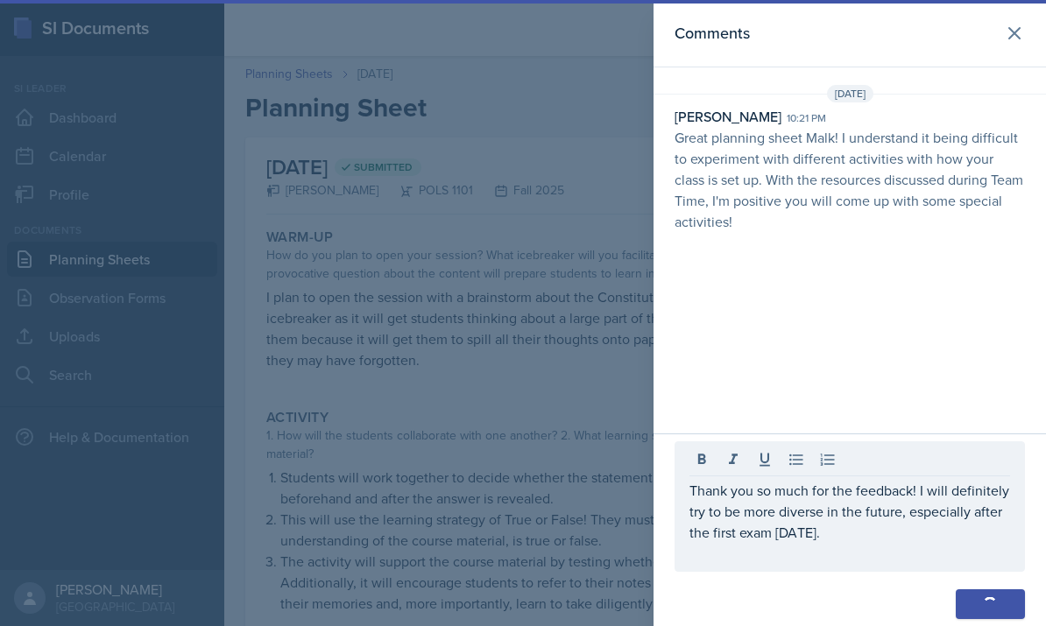
scroll to position [63, 0]
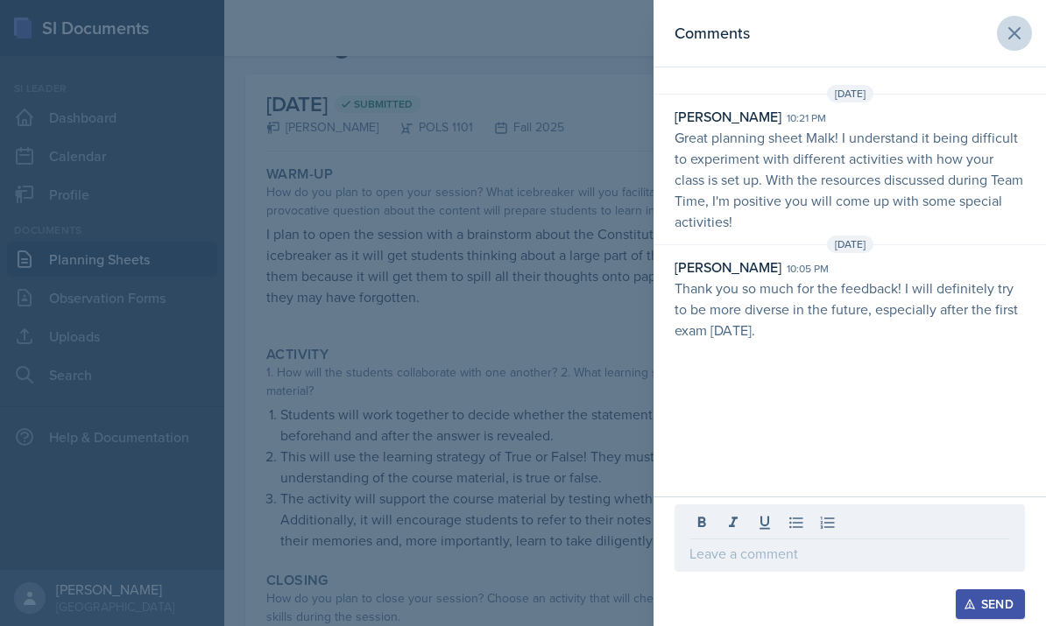
click at [1013, 32] on icon at bounding box center [1014, 33] width 11 height 11
